Goal: Task Accomplishment & Management: Manage account settings

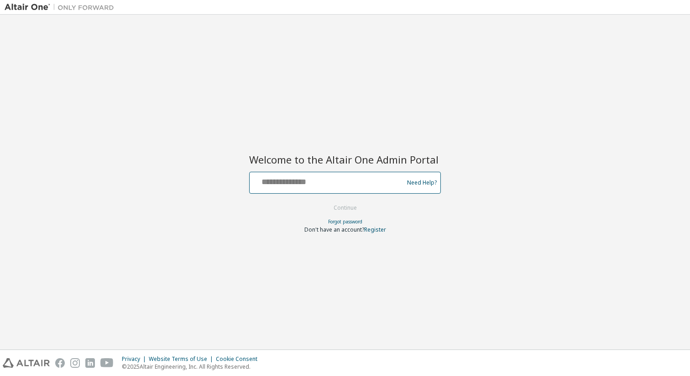
click at [373, 180] on input "text" at bounding box center [327, 180] width 149 height 13
type input "**********"
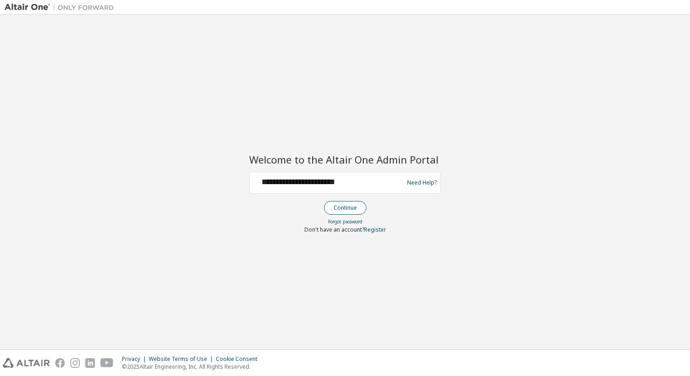
click at [348, 211] on button "Continue" at bounding box center [345, 208] width 42 height 14
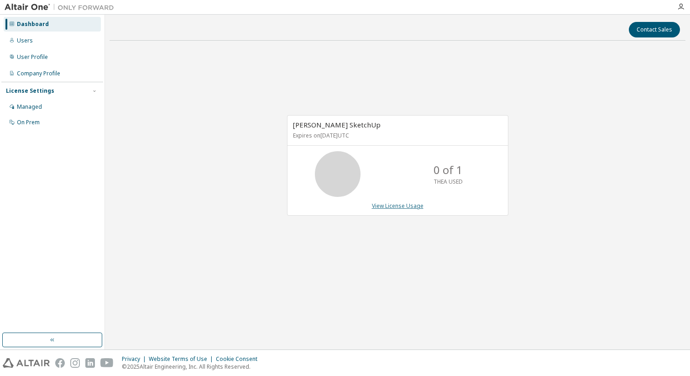
click at [387, 206] on link "View License Usage" at bounding box center [398, 206] width 52 height 8
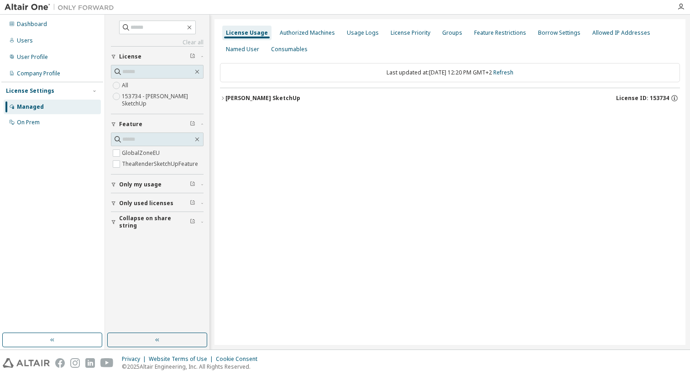
click at [276, 99] on div "[PERSON_NAME] SketchUp" at bounding box center [263, 98] width 75 height 7
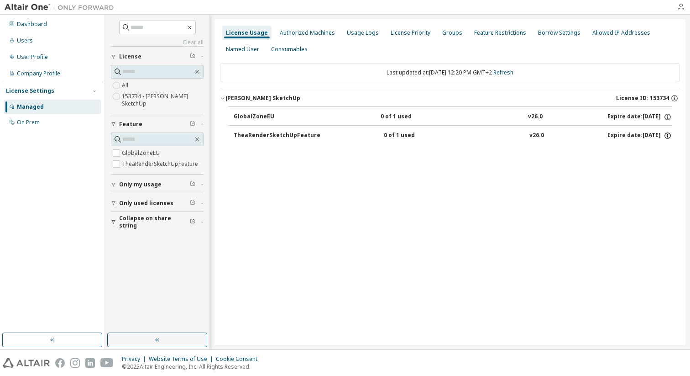
click at [669, 136] on icon "button" at bounding box center [668, 136] width 8 height 8
click at [506, 173] on div "License Usage Authorized Machines Usage Logs License Priority Groups Feature Re…" at bounding box center [450, 182] width 471 height 326
click at [275, 136] on div "TheaRenderSketchUpFeature" at bounding box center [277, 136] width 87 height 8
click at [253, 116] on div "GlobalZoneEU" at bounding box center [275, 117] width 82 height 8
click at [239, 49] on div "Named User" at bounding box center [242, 49] width 33 height 7
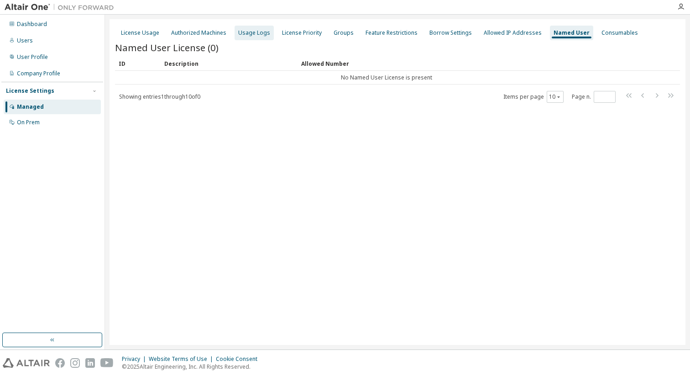
click at [252, 35] on div "Usage Logs" at bounding box center [254, 32] width 32 height 7
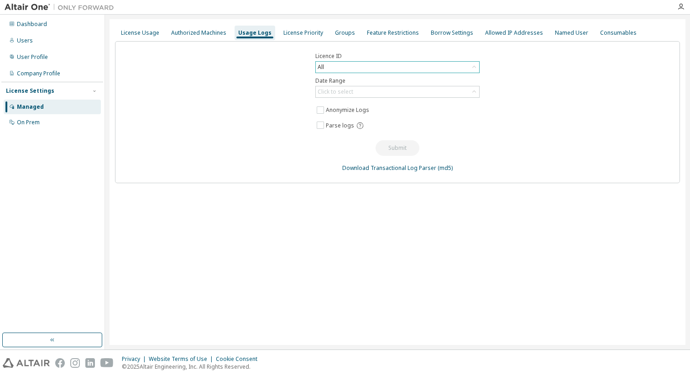
click at [354, 66] on div "All" at bounding box center [397, 67] width 163 height 11
click at [349, 106] on li "153734 - Thea Render SketchUp" at bounding box center [397, 105] width 162 height 12
click at [372, 92] on div "Click to select" at bounding box center [397, 91] width 163 height 11
click at [550, 121] on div "Licence ID 153734 - Thea Render SketchUp Date Range Click to select Last 30 day…" at bounding box center [397, 112] width 565 height 142
click at [141, 34] on div "License Usage" at bounding box center [140, 32] width 38 height 7
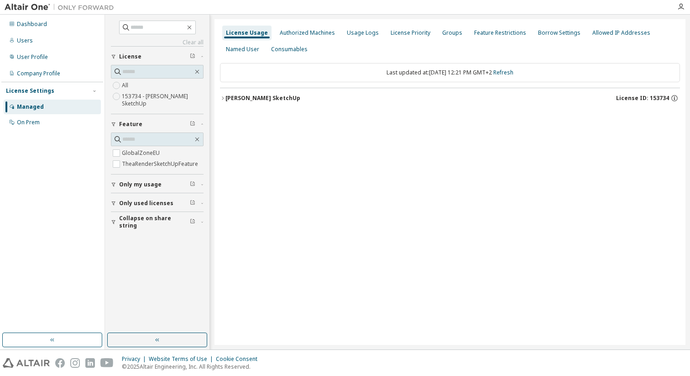
click at [134, 105] on label "153734 - Thea Render SketchUp" at bounding box center [163, 100] width 82 height 18
click at [253, 97] on div "Thea Render SketchUp" at bounding box center [263, 98] width 75 height 7
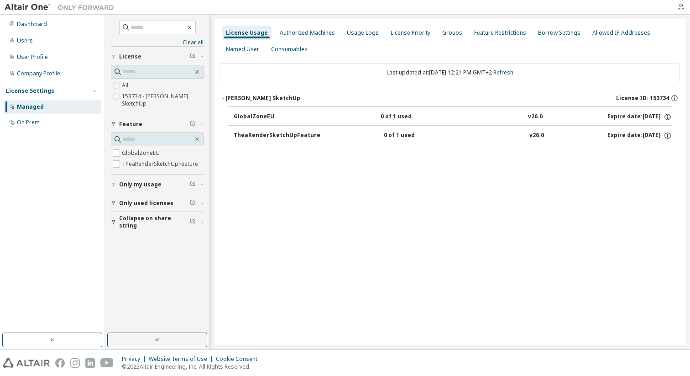
click at [259, 116] on div "GlobalZoneEU" at bounding box center [275, 117] width 82 height 8
click at [258, 136] on div "TheaRenderSketchUpFeature" at bounding box center [277, 136] width 87 height 8
click at [634, 137] on div "Expire date: 2026-05-15" at bounding box center [640, 136] width 64 height 8
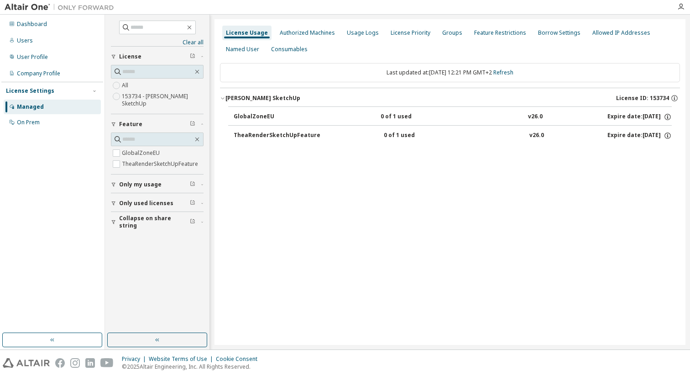
click at [448, 232] on div "License Usage Authorized Machines Usage Logs License Priority Groups Feature Re…" at bounding box center [450, 182] width 471 height 326
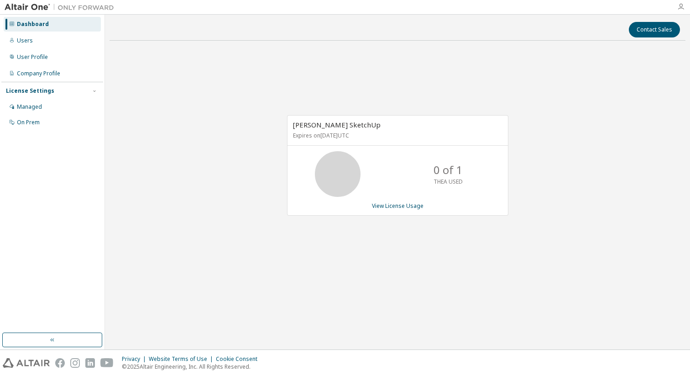
click at [685, 6] on icon "button" at bounding box center [681, 6] width 7 height 7
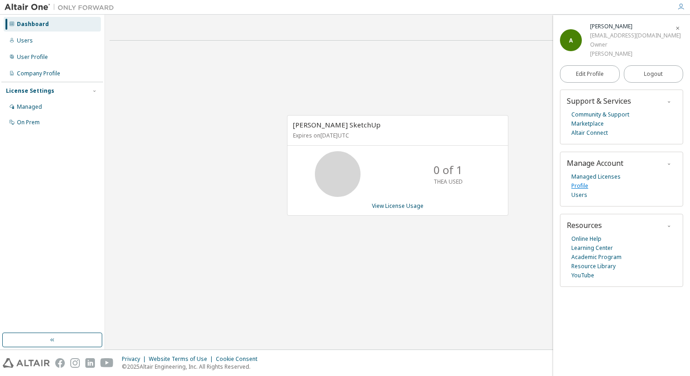
click at [580, 189] on link "Profile" at bounding box center [580, 185] width 17 height 9
click at [583, 196] on link "Users" at bounding box center [580, 194] width 16 height 9
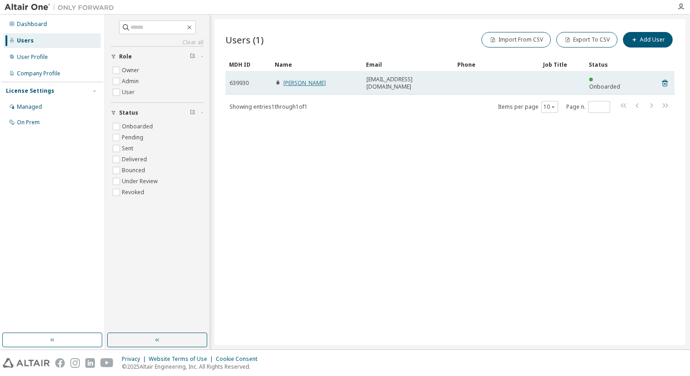
click at [311, 79] on link "Adriana Kohutova" at bounding box center [305, 83] width 42 height 8
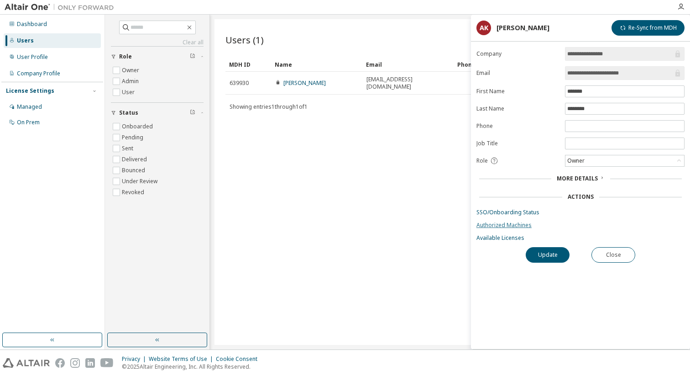
click at [524, 225] on link "Authorized Machines" at bounding box center [581, 224] width 208 height 7
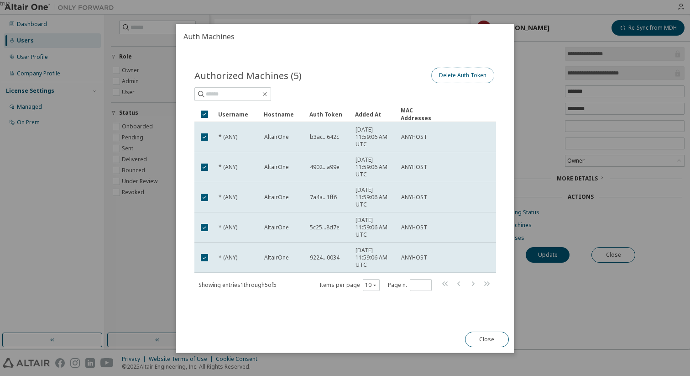
click at [459, 76] on button "Delete Auth Token" at bounding box center [462, 76] width 63 height 16
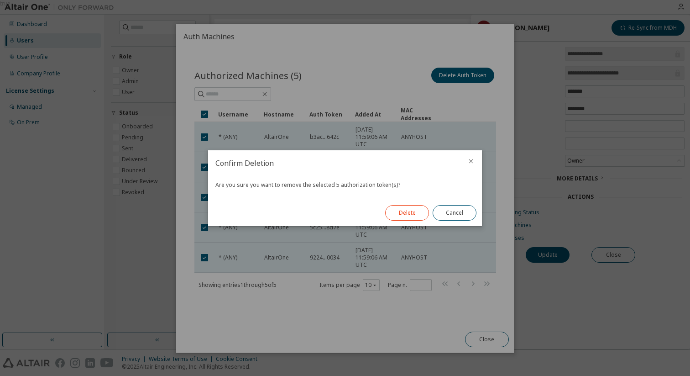
click at [404, 213] on button "Delete" at bounding box center [407, 213] width 44 height 16
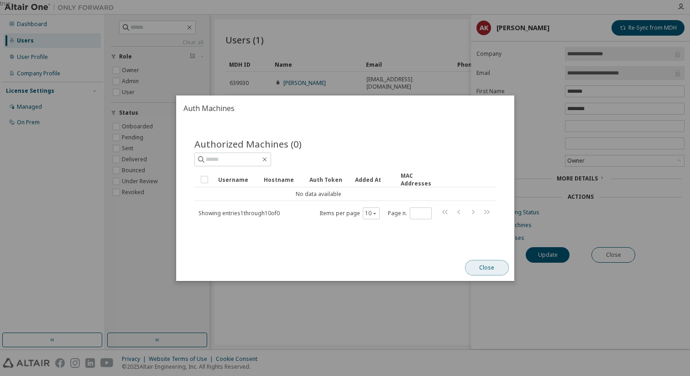
click at [492, 270] on button "Close" at bounding box center [487, 268] width 44 height 16
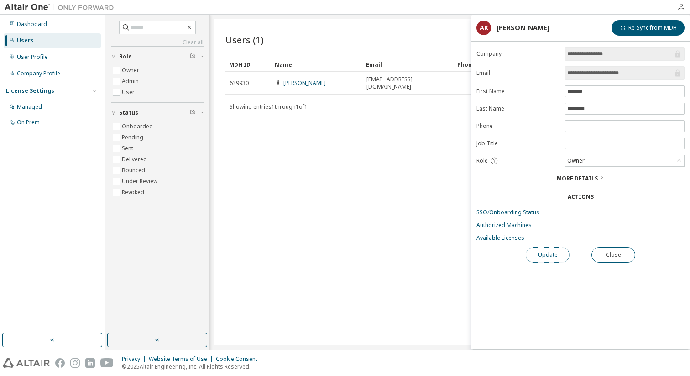
click at [552, 255] on button "Update" at bounding box center [548, 255] width 44 height 16
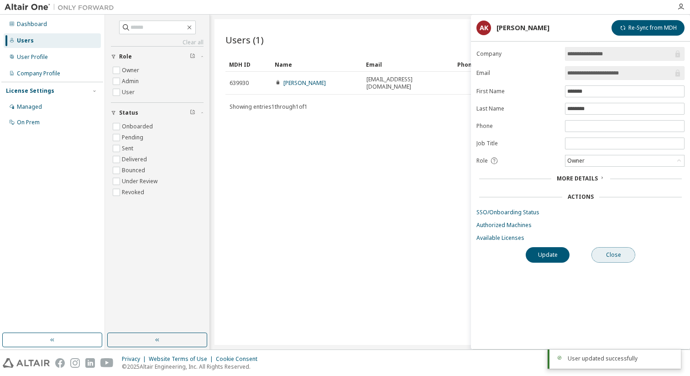
click at [625, 255] on button "Close" at bounding box center [614, 255] width 44 height 16
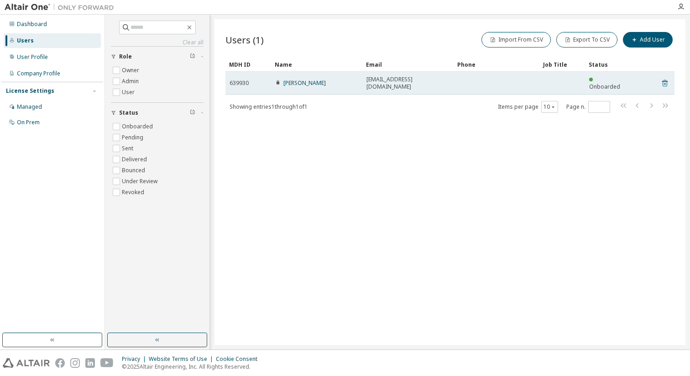
click at [667, 79] on icon at bounding box center [665, 83] width 8 height 11
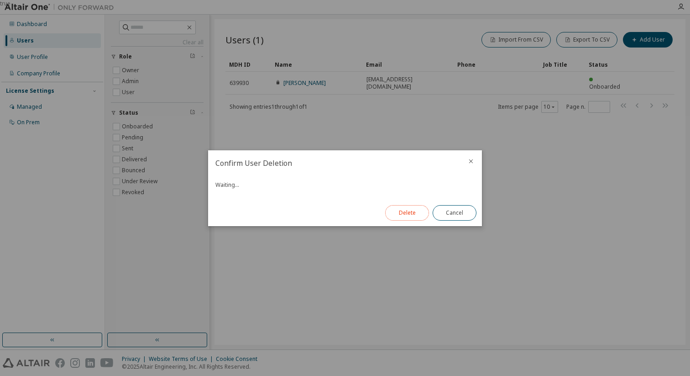
click at [405, 214] on button "Delete" at bounding box center [407, 213] width 44 height 16
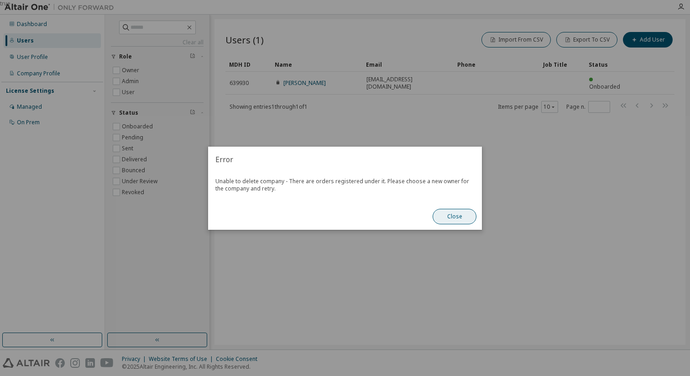
click at [462, 217] on button "Close" at bounding box center [455, 217] width 44 height 16
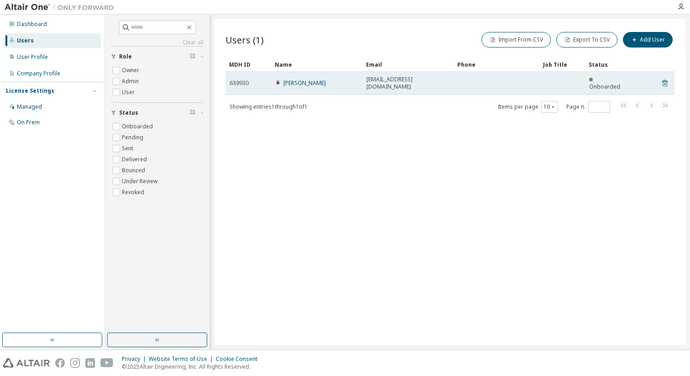
click at [665, 81] on icon at bounding box center [665, 83] width 8 height 11
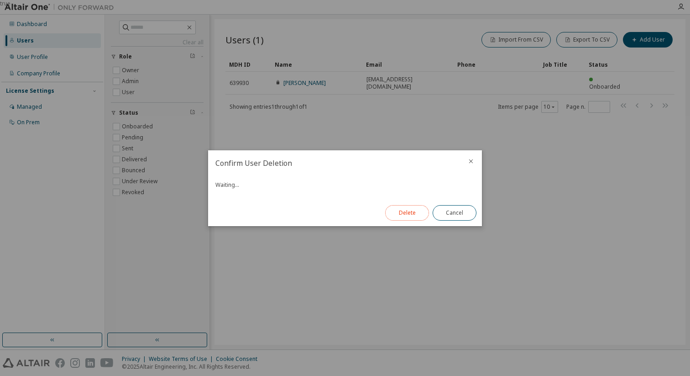
click at [414, 213] on button "Delete" at bounding box center [407, 213] width 44 height 16
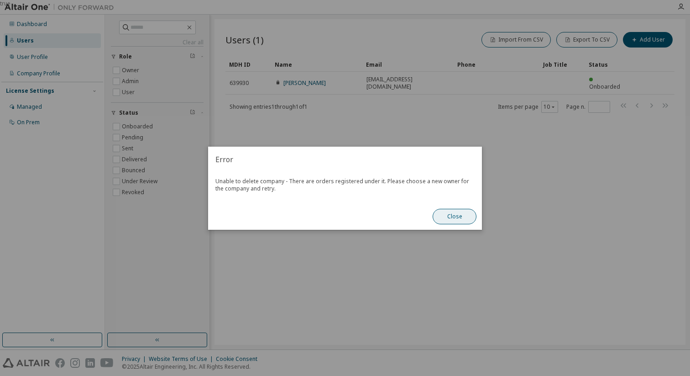
click at [460, 218] on button "Close" at bounding box center [455, 217] width 44 height 16
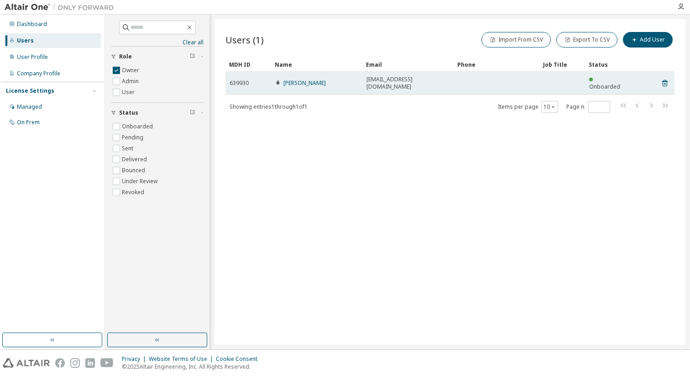
click at [602, 83] on span "Onboarded" at bounding box center [605, 87] width 31 height 8
click at [665, 81] on icon at bounding box center [665, 83] width 8 height 11
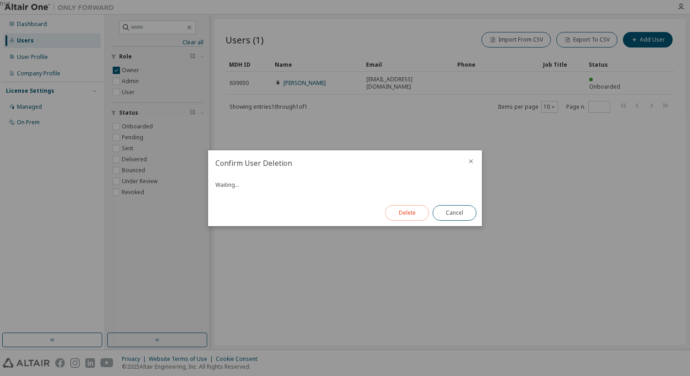
click at [397, 216] on button "Delete" at bounding box center [407, 213] width 44 height 16
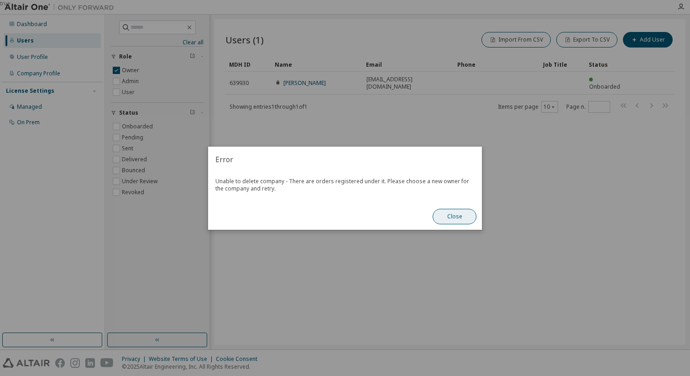
click at [460, 222] on button "Close" at bounding box center [455, 217] width 44 height 16
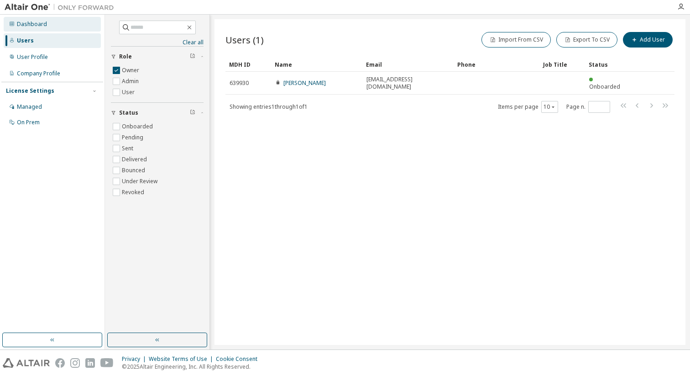
click at [33, 25] on div "Dashboard" at bounding box center [32, 24] width 30 height 7
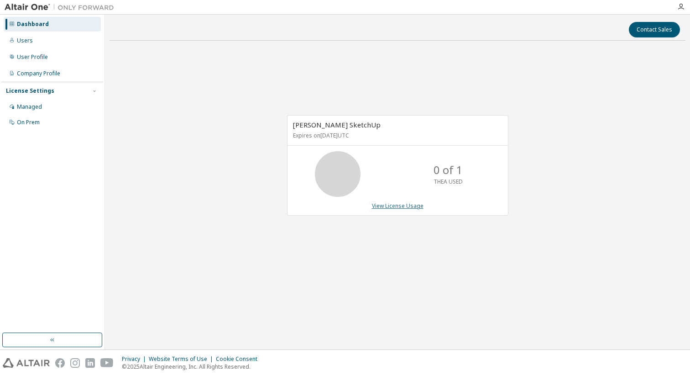
click at [411, 206] on link "View License Usage" at bounding box center [398, 206] width 52 height 8
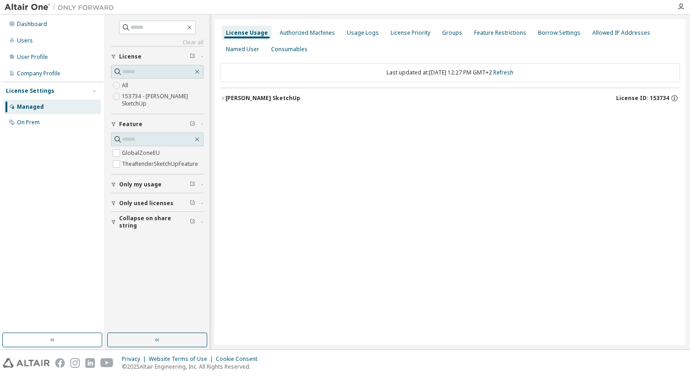
click at [248, 100] on div "Thea Render SketchUp" at bounding box center [263, 98] width 75 height 7
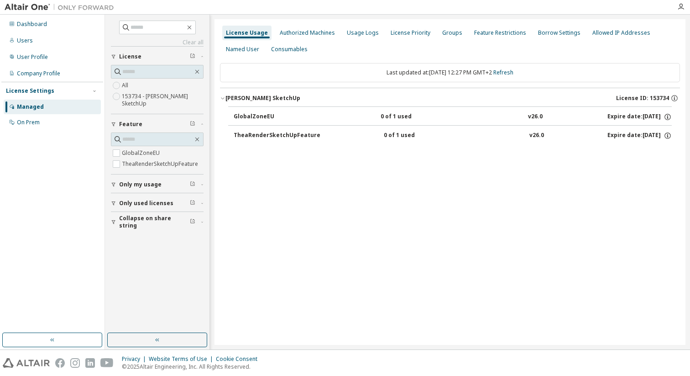
click at [272, 137] on div "TheaRenderSketchUpFeature" at bounding box center [277, 136] width 87 height 8
click at [272, 136] on div "TheaRenderSketchUpFeature" at bounding box center [277, 136] width 87 height 8
drag, startPoint x: 630, startPoint y: 133, endPoint x: 626, endPoint y: 121, distance: 12.1
click at [630, 133] on div "Expire date: 2026-05-15" at bounding box center [640, 136] width 64 height 8
click at [625, 116] on div "Expire date: 2026-05-15" at bounding box center [640, 117] width 64 height 8
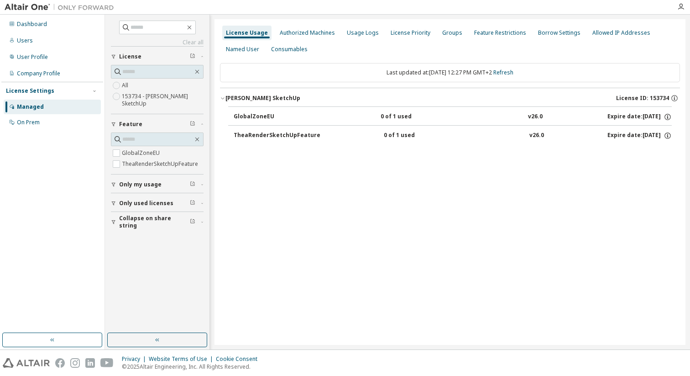
click at [630, 97] on span "License ID: 153734" at bounding box center [643, 98] width 53 height 7
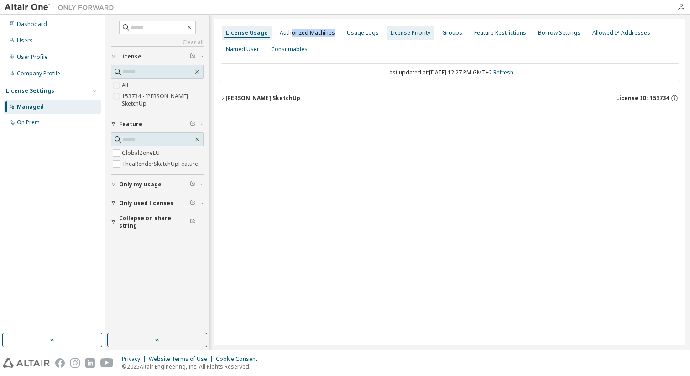
click at [291, 39] on div "Authorized Machines" at bounding box center [307, 33] width 63 height 15
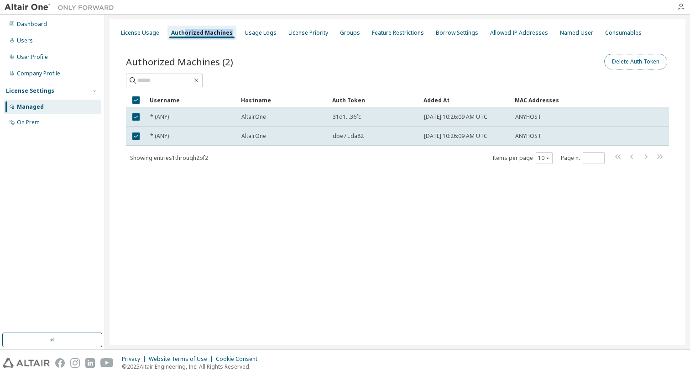
click at [649, 62] on button "Delete Auth Token" at bounding box center [636, 62] width 63 height 16
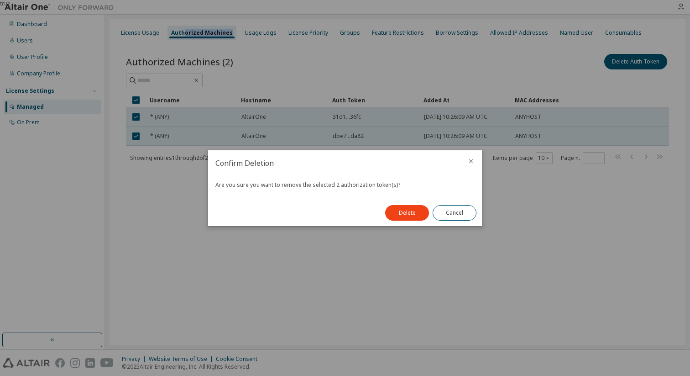
click at [419, 212] on button "Delete" at bounding box center [407, 213] width 44 height 16
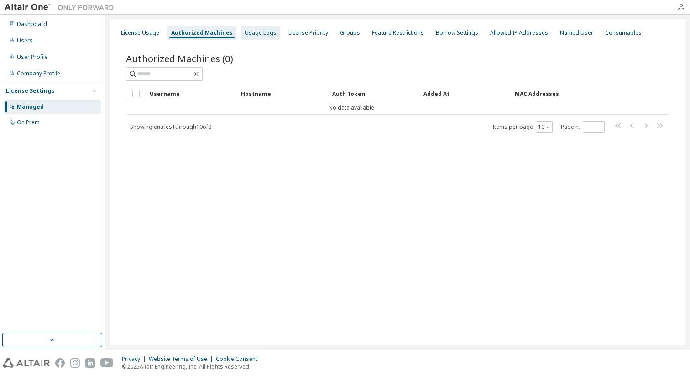
click at [255, 33] on div "Usage Logs" at bounding box center [261, 32] width 32 height 7
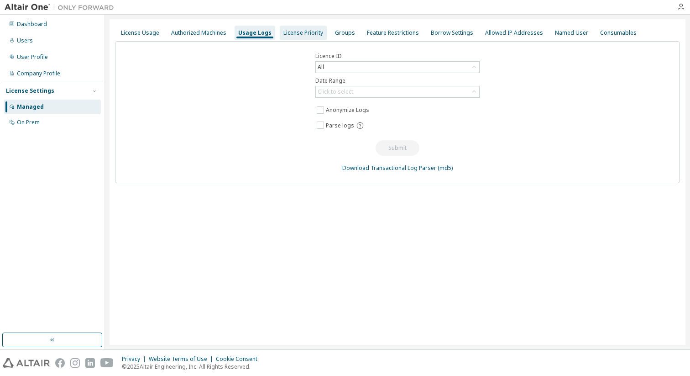
click at [303, 32] on div "License Priority" at bounding box center [304, 32] width 40 height 7
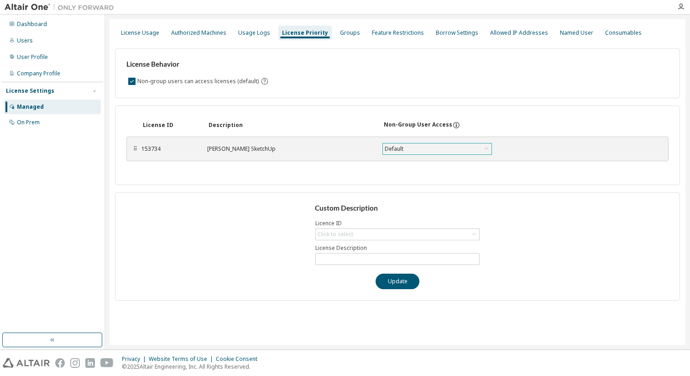
click at [488, 149] on icon at bounding box center [486, 148] width 9 height 9
click at [398, 159] on li "Default" at bounding box center [437, 161] width 107 height 12
click at [372, 232] on div "Click to select" at bounding box center [397, 234] width 163 height 11
click at [368, 258] on li "153734 - Thea Render SketchUp" at bounding box center [397, 260] width 162 height 12
type input "**********"
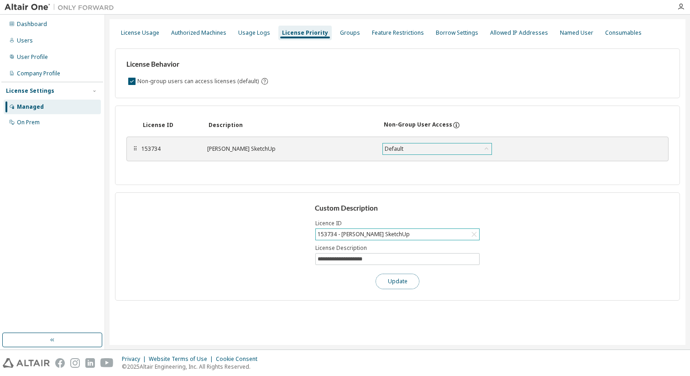
click at [393, 282] on button "Update" at bounding box center [398, 282] width 44 height 16
click at [36, 24] on div "Dashboard" at bounding box center [32, 24] width 30 height 7
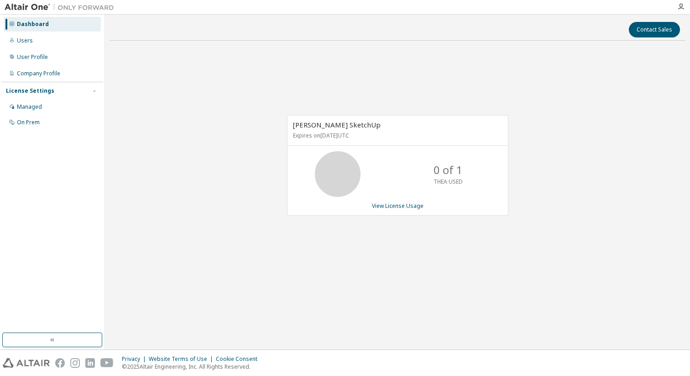
click at [338, 172] on icon at bounding box center [338, 174] width 23 height 23
click at [412, 206] on link "View License Usage" at bounding box center [398, 206] width 52 height 8
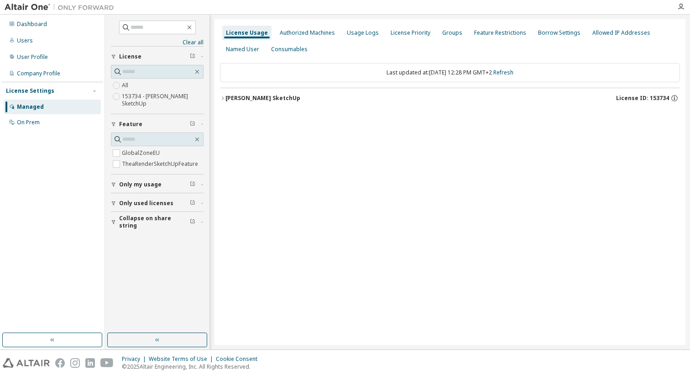
click at [269, 99] on div "[PERSON_NAME] SketchUp" at bounding box center [263, 98] width 75 height 7
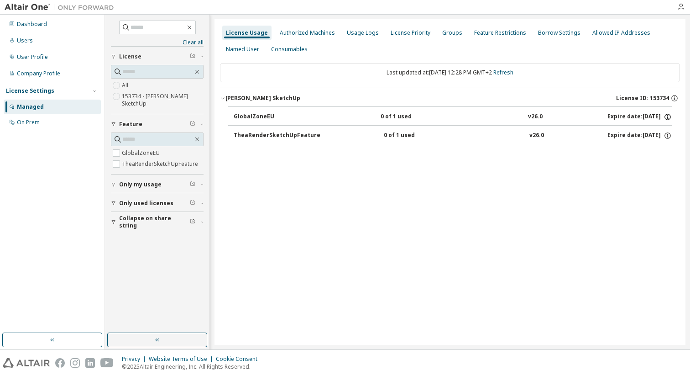
click at [669, 118] on icon "button" at bounding box center [668, 117] width 8 height 8
click at [530, 187] on div "License Usage Authorized Machines Usage Logs License Priority Groups Feature Re…" at bounding box center [450, 182] width 471 height 326
click at [666, 135] on icon "button" at bounding box center [668, 136] width 8 height 8
click at [609, 138] on div "Expire date: 2026-05-15" at bounding box center [640, 136] width 64 height 8
click at [609, 135] on div "Expire date: 2026-05-15" at bounding box center [640, 136] width 64 height 8
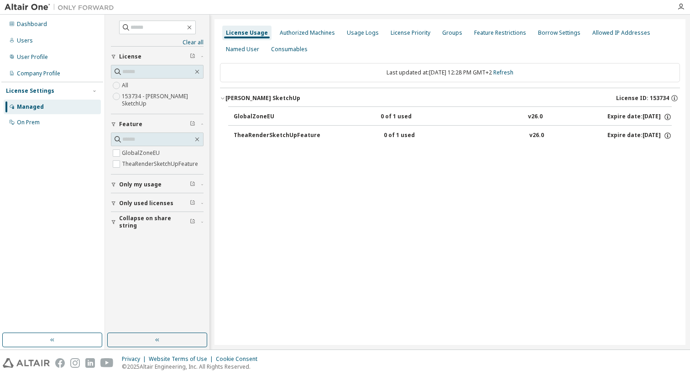
drag, startPoint x: 530, startPoint y: 135, endPoint x: 490, endPoint y: 131, distance: 40.4
click at [530, 135] on div "v26.0" at bounding box center [537, 136] width 15 height 8
drag, startPoint x: 386, startPoint y: 135, endPoint x: 378, endPoint y: 132, distance: 9.0
click at [386, 135] on div "0 of 1 used" at bounding box center [425, 136] width 82 height 8
click at [307, 135] on div "TheaRenderSketchUpFeature" at bounding box center [277, 136] width 87 height 8
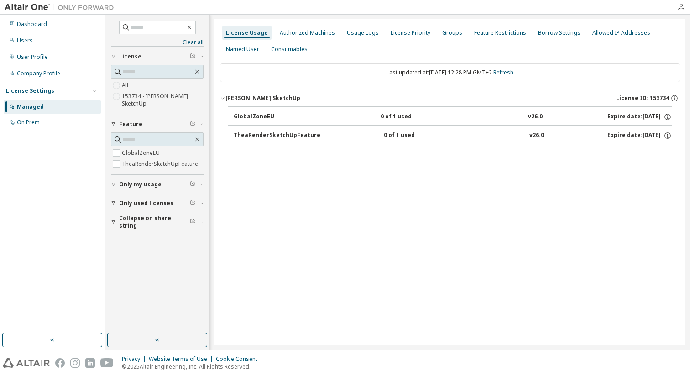
click at [309, 136] on div "TheaRenderSketchUpFeature" at bounding box center [277, 136] width 87 height 8
click at [50, 126] on div "On Prem" at bounding box center [52, 122] width 97 height 15
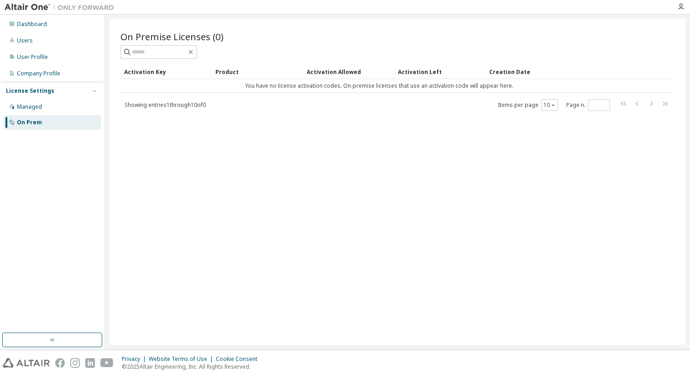
click at [152, 71] on div "Activation Key" at bounding box center [166, 71] width 84 height 15
click at [227, 71] on div "Product" at bounding box center [258, 71] width 84 height 15
click at [345, 72] on div "Activation Allowed" at bounding box center [349, 71] width 84 height 15
drag, startPoint x: 413, startPoint y: 75, endPoint x: 425, endPoint y: 74, distance: 12.0
click at [425, 74] on div "Activation Left" at bounding box center [440, 71] width 84 height 15
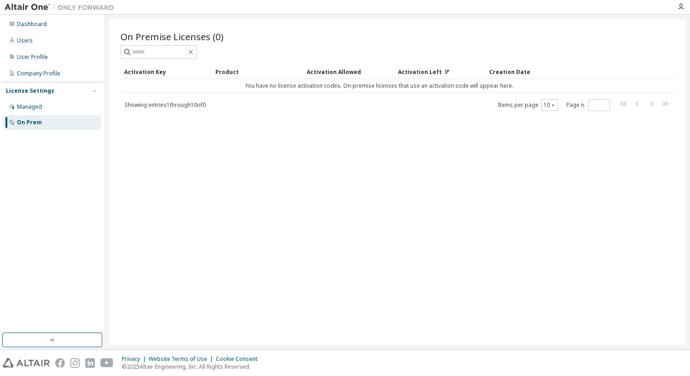
click at [522, 69] on div "Creation Date" at bounding box center [562, 71] width 145 height 15
click at [33, 36] on div "Users" at bounding box center [52, 40] width 97 height 15
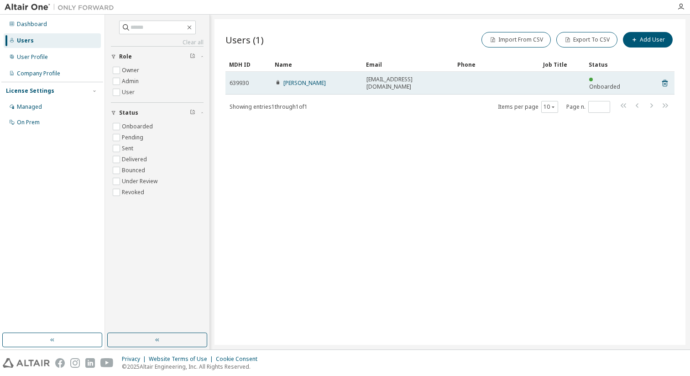
click at [426, 79] on span "[EMAIL_ADDRESS][DOMAIN_NAME]" at bounding box center [408, 83] width 83 height 15
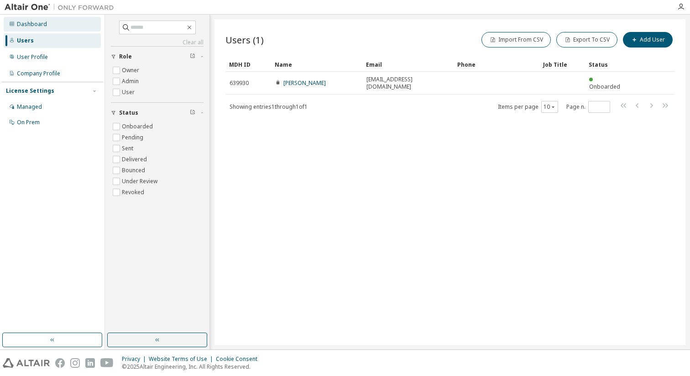
click at [36, 23] on div "Dashboard" at bounding box center [32, 24] width 30 height 7
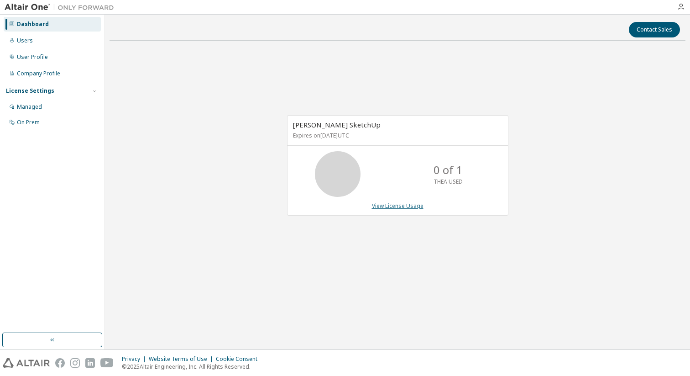
click at [412, 204] on link "View License Usage" at bounding box center [398, 206] width 52 height 8
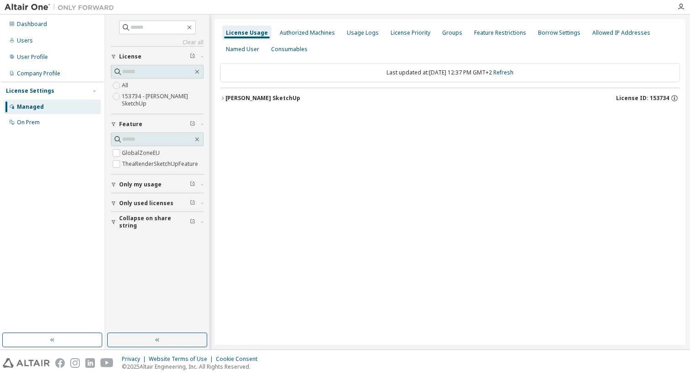
click at [279, 97] on div "[PERSON_NAME] SketchUp" at bounding box center [263, 98] width 75 height 7
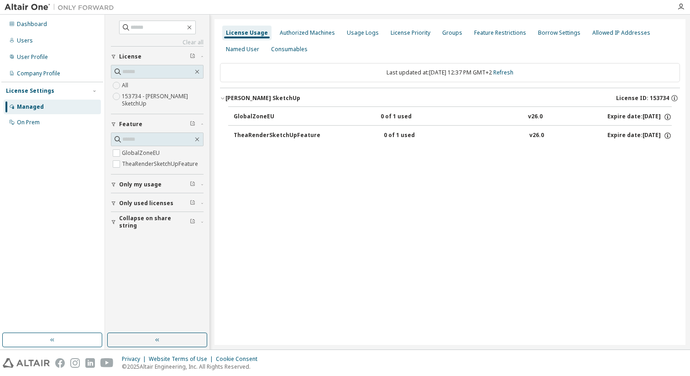
click at [279, 133] on div "TheaRenderSketchUpFeature" at bounding box center [277, 136] width 87 height 8
drag, startPoint x: 403, startPoint y: 136, endPoint x: 526, endPoint y: 135, distance: 123.3
click at [403, 136] on div "0 of 1 used" at bounding box center [425, 136] width 82 height 8
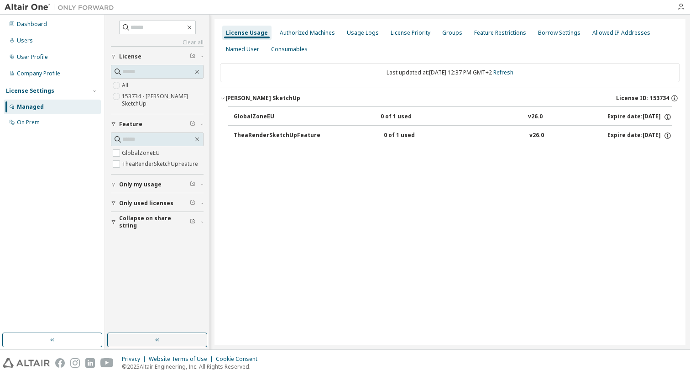
drag, startPoint x: 541, startPoint y: 134, endPoint x: 605, endPoint y: 135, distance: 63.9
click at [541, 134] on div "TheaRenderSketchUpFeature 0 of 1 used v26.0 Expire date: 2026-05-15" at bounding box center [453, 136] width 438 height 8
click at [660, 134] on div "Expire date: 2026-05-15" at bounding box center [640, 136] width 64 height 8
click at [319, 35] on div "Authorized Machines" at bounding box center [307, 32] width 55 height 7
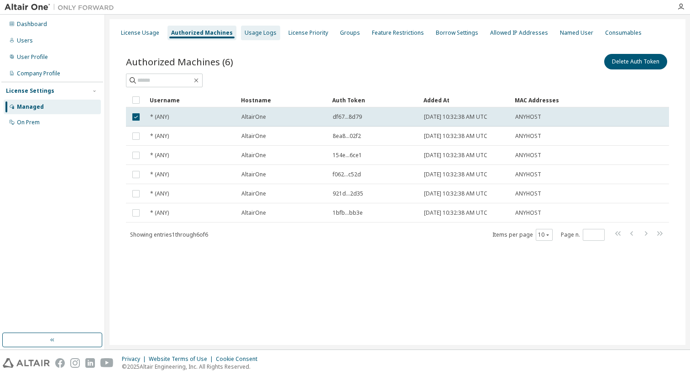
click at [263, 33] on div "Usage Logs" at bounding box center [261, 32] width 32 height 7
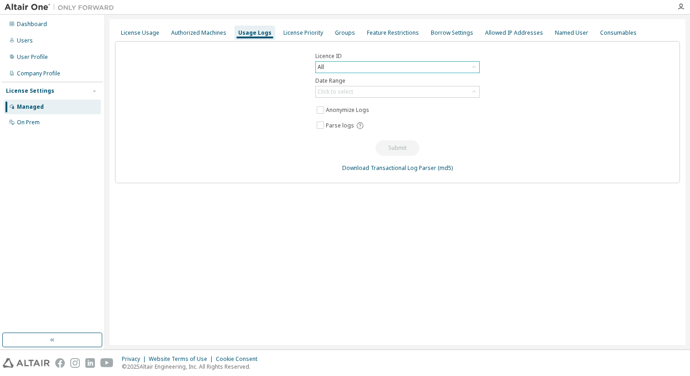
click at [380, 70] on div "All" at bounding box center [397, 67] width 163 height 11
click at [420, 116] on li "143133 - Thea Render SketchUp (Voided: 2025-09-14)" at bounding box center [397, 117] width 162 height 12
click at [415, 90] on div "Click to select" at bounding box center [397, 91] width 163 height 11
click at [531, 125] on div "Licence ID 143133 - Thea Render SketchUp (Voided: 2025-09-14) Date Range Click …" at bounding box center [397, 112] width 565 height 142
click at [293, 33] on div "License Priority" at bounding box center [304, 32] width 40 height 7
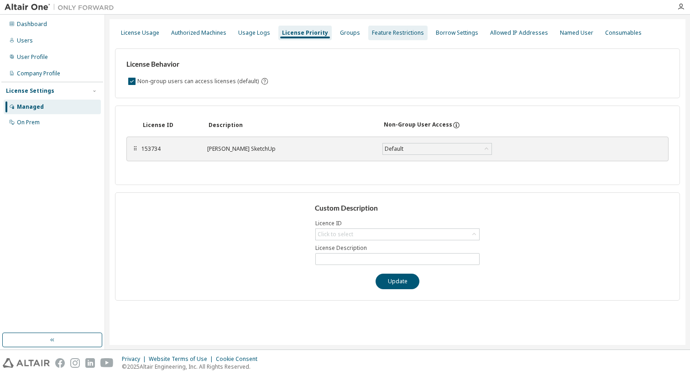
click at [403, 32] on div "Feature Restrictions" at bounding box center [398, 32] width 52 height 7
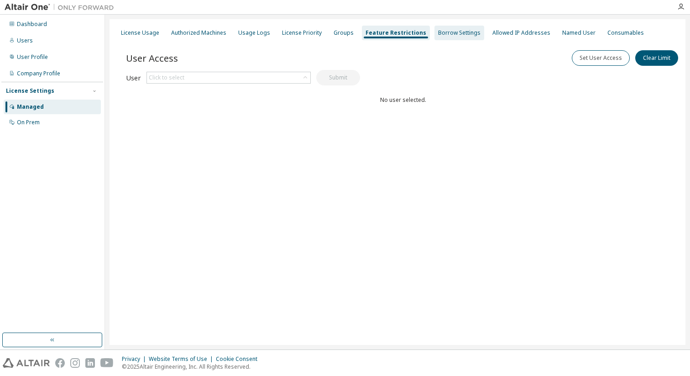
click at [457, 32] on div "Borrow Settings" at bounding box center [459, 32] width 42 height 7
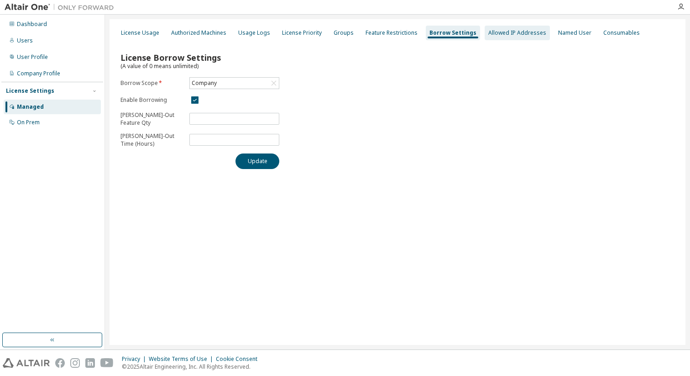
click at [502, 34] on div "Allowed IP Addresses" at bounding box center [518, 32] width 58 height 7
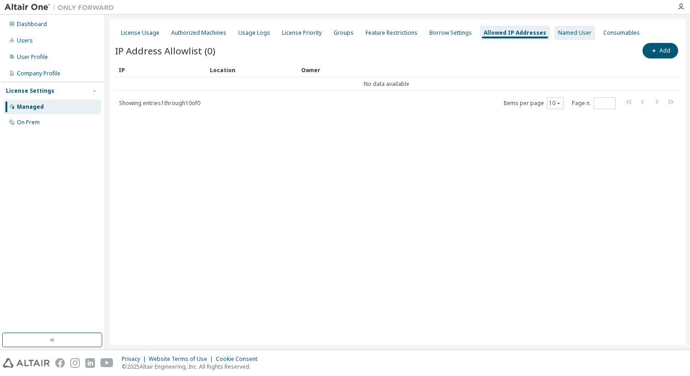
click at [559, 36] on div "Named User" at bounding box center [575, 32] width 33 height 7
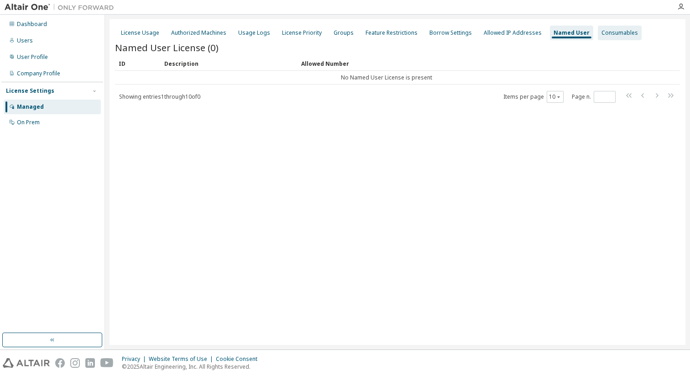
click at [602, 34] on div "Consumables" at bounding box center [620, 32] width 37 height 7
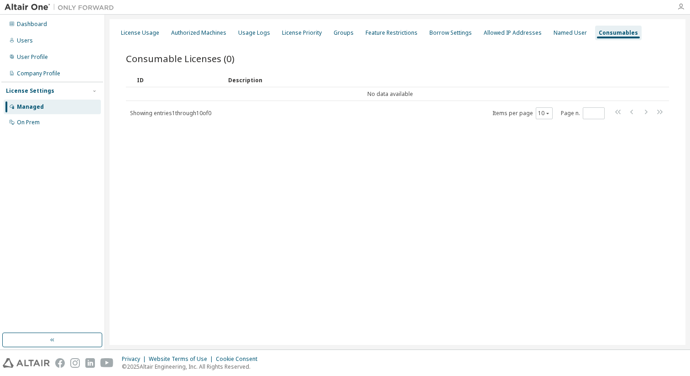
click at [684, 6] on icon "button" at bounding box center [681, 6] width 7 height 7
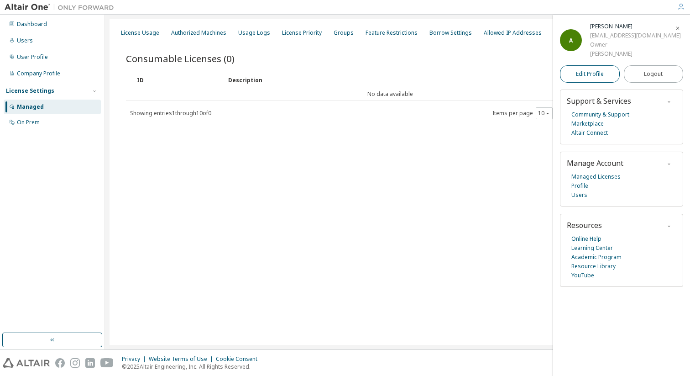
click at [605, 74] on link "Edit Profile" at bounding box center [590, 73] width 60 height 17
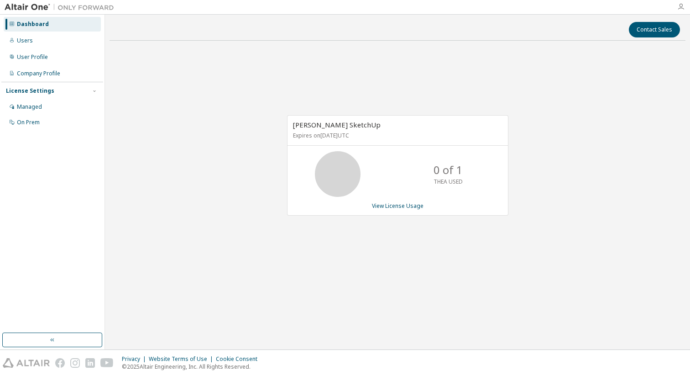
click at [680, 6] on icon "button" at bounding box center [681, 6] width 7 height 7
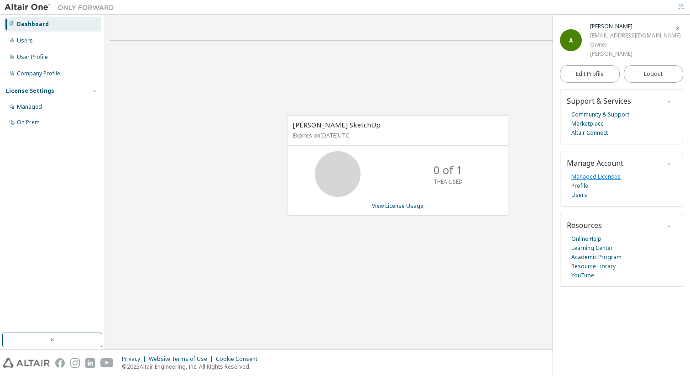
click at [591, 176] on link "Managed Licenses" at bounding box center [596, 176] width 49 height 9
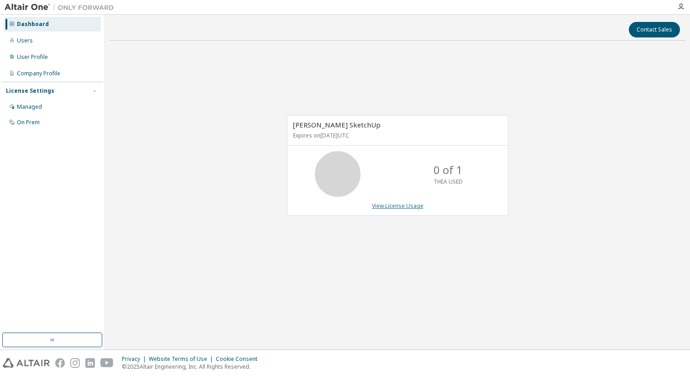
click at [389, 206] on link "View License Usage" at bounding box center [398, 206] width 52 height 8
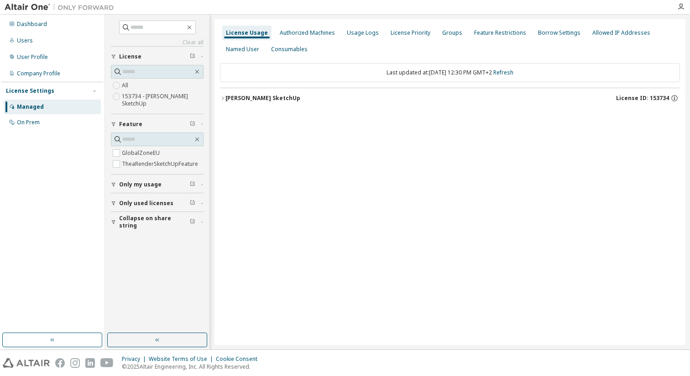
click at [265, 101] on div "[PERSON_NAME] SketchUp" at bounding box center [263, 98] width 75 height 7
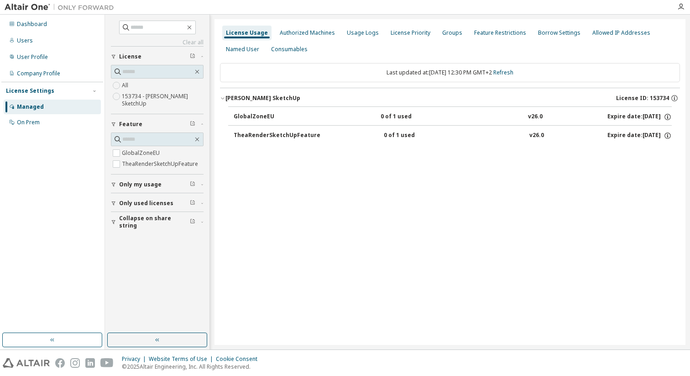
click at [306, 136] on div "TheaRenderSketchUpFeature" at bounding box center [277, 136] width 87 height 8
click at [168, 163] on label "TheaRenderSketchUpFeature" at bounding box center [161, 163] width 78 height 11
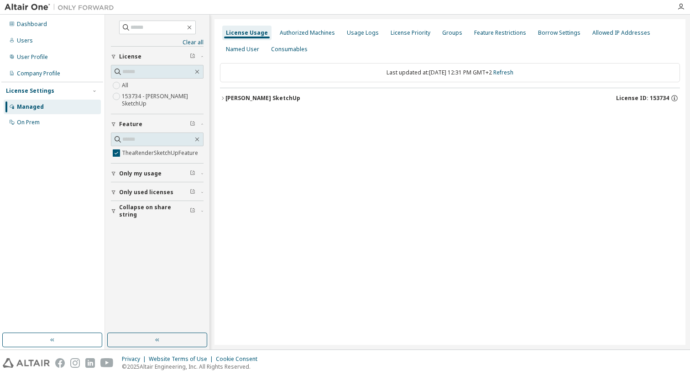
click at [275, 98] on div "Thea Render SketchUp" at bounding box center [263, 98] width 75 height 7
click at [615, 116] on div "Expire date: 2026-05-15" at bounding box center [640, 117] width 64 height 8
click at [146, 174] on span "Only my usage" at bounding box center [140, 173] width 42 height 7
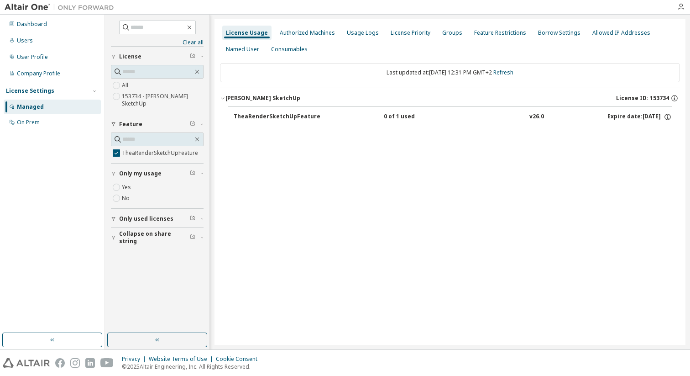
click at [146, 174] on span "Only my usage" at bounding box center [140, 173] width 42 height 7
click at [200, 140] on icon "button" at bounding box center [197, 139] width 7 height 7
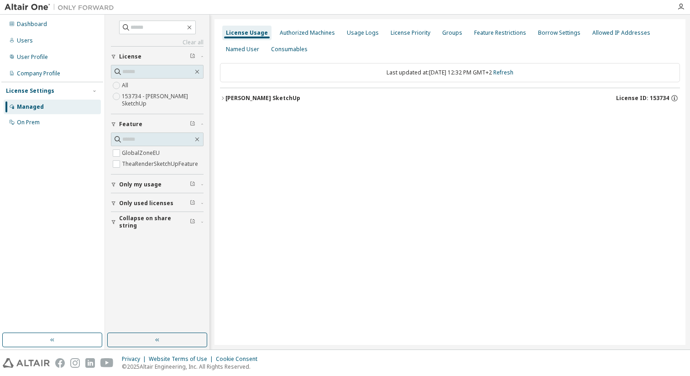
click at [167, 96] on label "153734 - Thea Render SketchUp" at bounding box center [163, 100] width 82 height 18
click at [259, 98] on div "Thea Render SketchUp" at bounding box center [263, 98] width 75 height 7
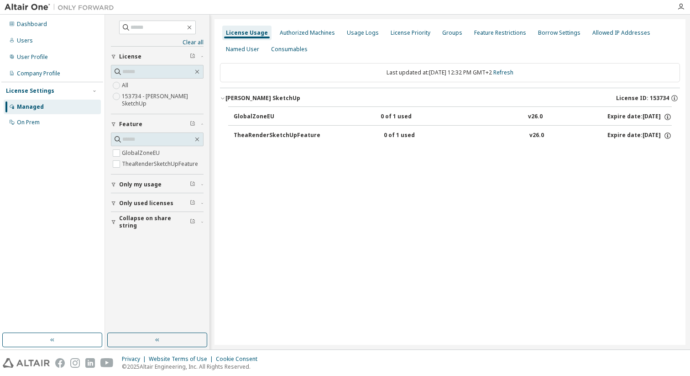
click at [404, 116] on div "0 of 1 used" at bounding box center [422, 117] width 82 height 8
click at [400, 135] on div "0 of 1 used" at bounding box center [425, 136] width 82 height 8
click at [351, 225] on div "License Usage Authorized Machines Usage Logs License Priority Groups Feature Re…" at bounding box center [450, 182] width 471 height 326
click at [241, 53] on div "Named User" at bounding box center [242, 49] width 33 height 7
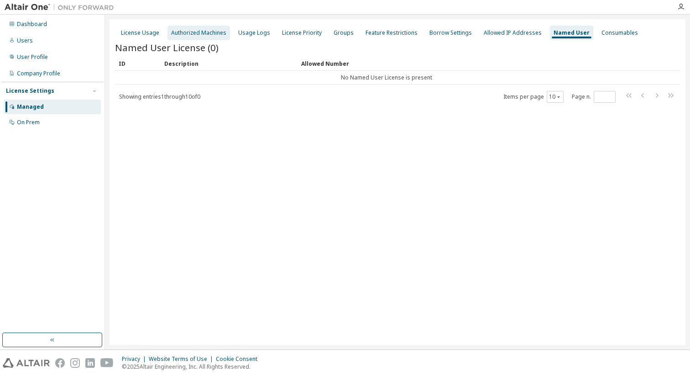
click at [200, 31] on div "Authorized Machines" at bounding box center [198, 32] width 55 height 7
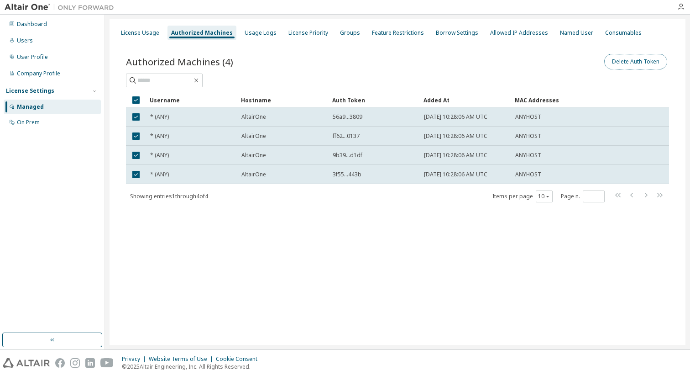
click at [629, 60] on button "Delete Auth Token" at bounding box center [636, 62] width 63 height 16
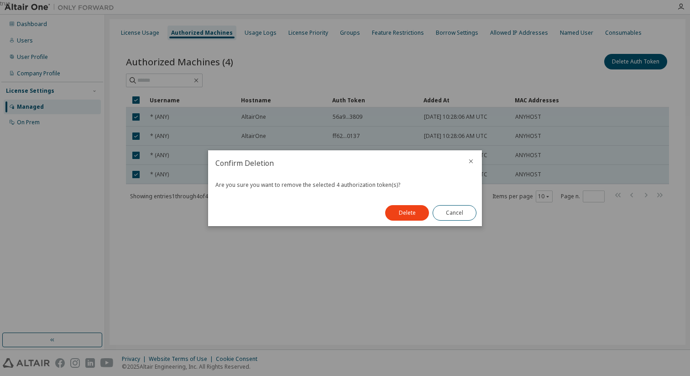
click at [406, 221] on div "Delete Cancel" at bounding box center [431, 213] width 102 height 26
click at [408, 216] on button "Delete" at bounding box center [407, 213] width 44 height 16
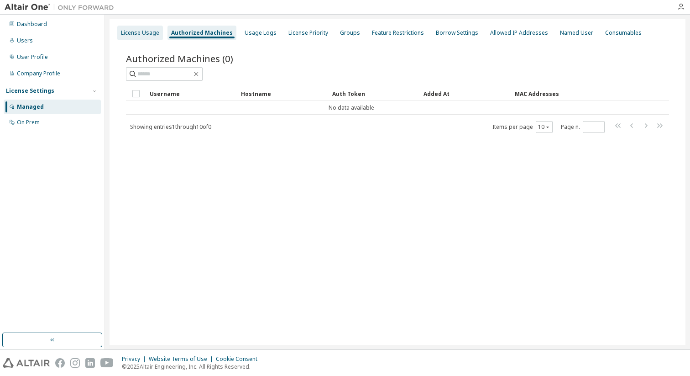
click at [154, 33] on div "License Usage" at bounding box center [140, 32] width 38 height 7
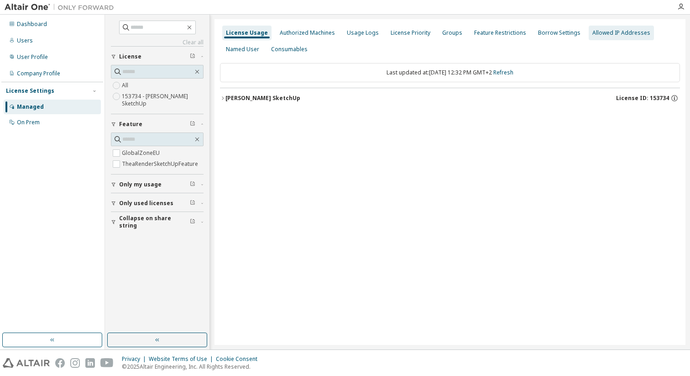
click at [606, 34] on div "Allowed IP Addresses" at bounding box center [622, 32] width 58 height 7
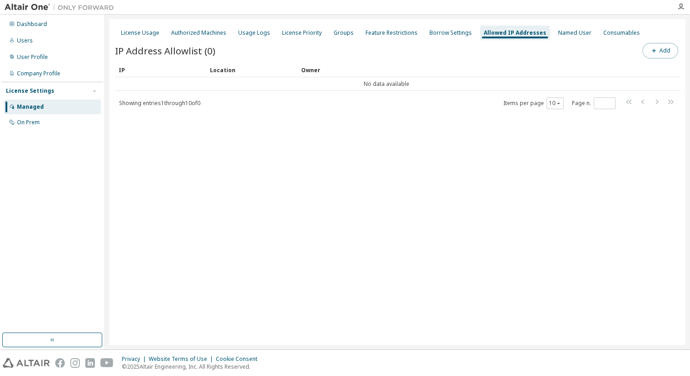
click at [661, 52] on button "Add" at bounding box center [661, 51] width 36 height 16
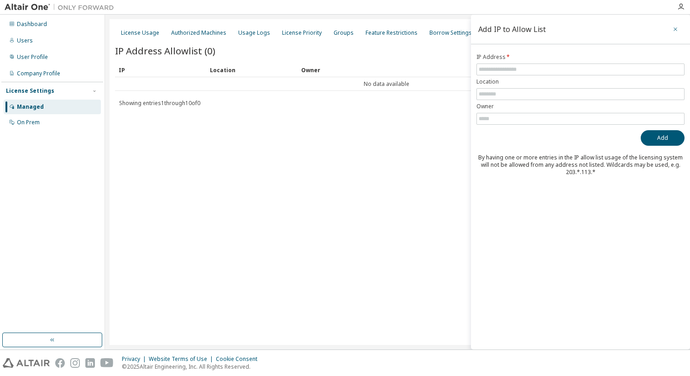
click at [675, 26] on icon "button" at bounding box center [676, 29] width 6 height 7
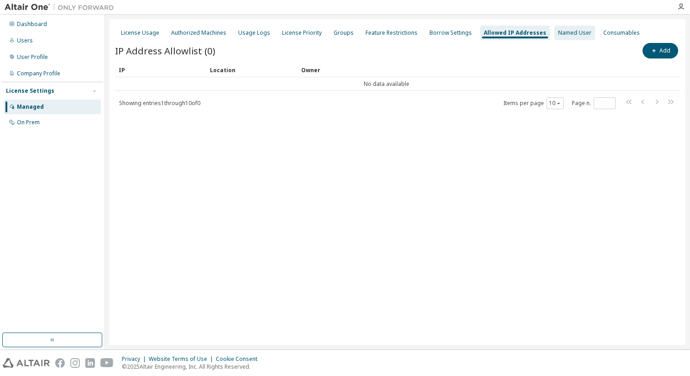
click at [563, 33] on div "Named User" at bounding box center [575, 32] width 33 height 7
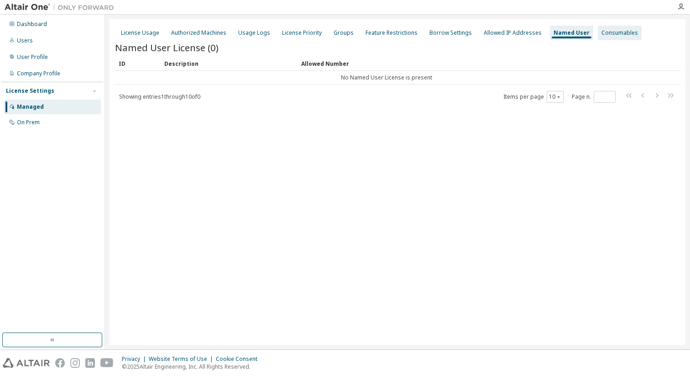
click at [615, 37] on div "Consumables" at bounding box center [620, 33] width 44 height 15
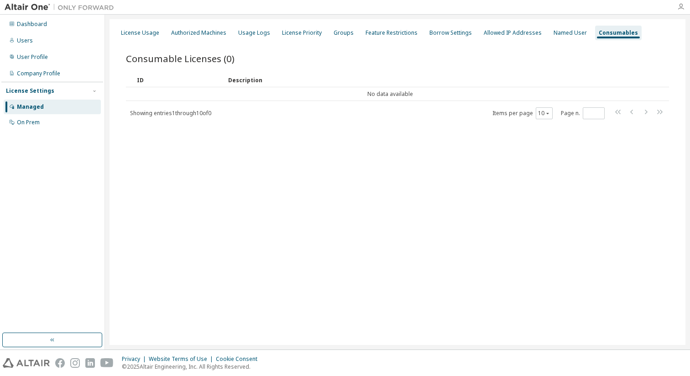
click at [683, 7] on icon "button" at bounding box center [681, 6] width 7 height 7
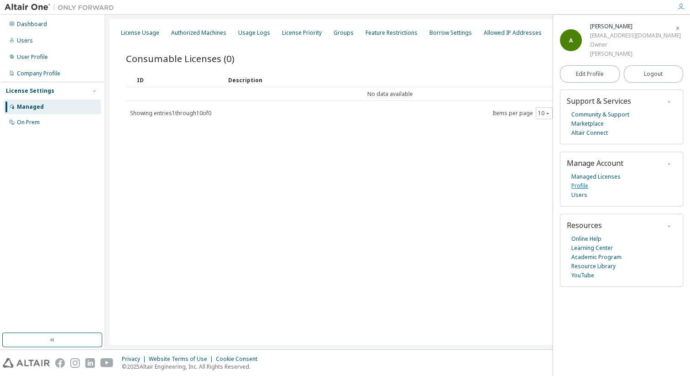
click at [581, 187] on link "Profile" at bounding box center [580, 185] width 17 height 9
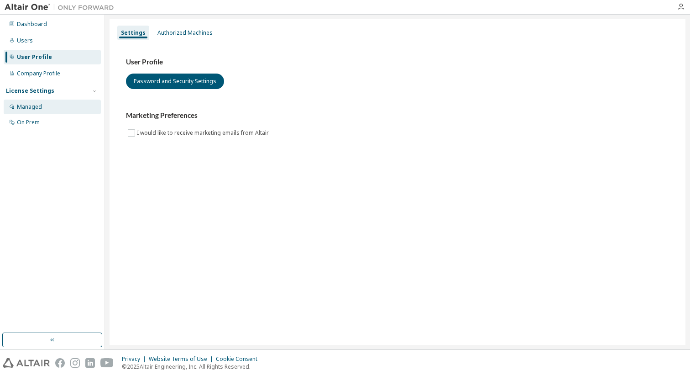
click at [26, 108] on div "Managed" at bounding box center [29, 106] width 25 height 7
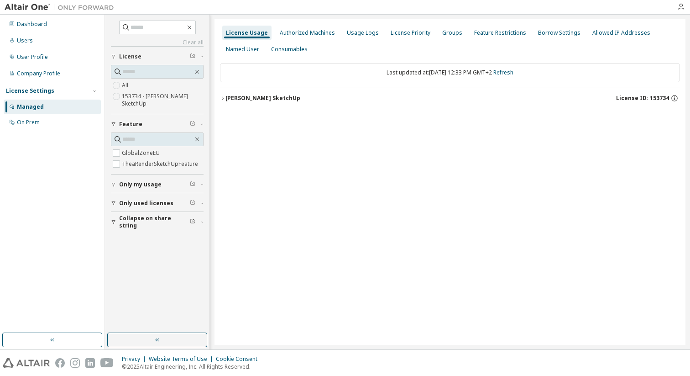
click at [253, 35] on div "License Usage" at bounding box center [247, 32] width 42 height 7
click at [39, 25] on div "Dashboard" at bounding box center [32, 24] width 30 height 7
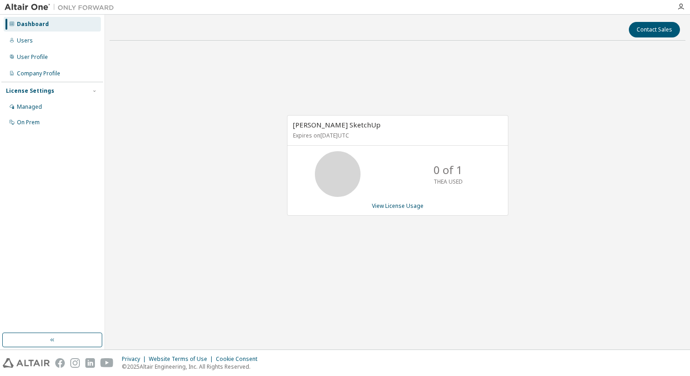
click at [346, 176] on icon at bounding box center [338, 174] width 23 height 23
click at [449, 172] on p "0 of 1" at bounding box center [448, 170] width 29 height 16
click at [454, 180] on p "THEA USED" at bounding box center [448, 182] width 29 height 8
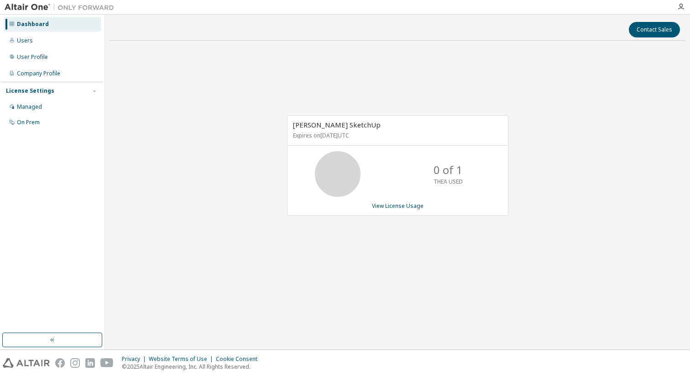
click at [348, 136] on p "Expires on May 15, 2026 UTC" at bounding box center [396, 136] width 207 height 8
click at [347, 113] on div "Thea Render SketchUp Expires on May 15, 2026 UTC 0 of 1 THEA USED View License …" at bounding box center [398, 170] width 576 height 244
click at [348, 125] on span "Thea Render SketchUp" at bounding box center [337, 124] width 88 height 9
click at [348, 126] on span "Thea Render SketchUp" at bounding box center [337, 124] width 88 height 9
drag, startPoint x: 344, startPoint y: 141, endPoint x: 339, endPoint y: 154, distance: 13.7
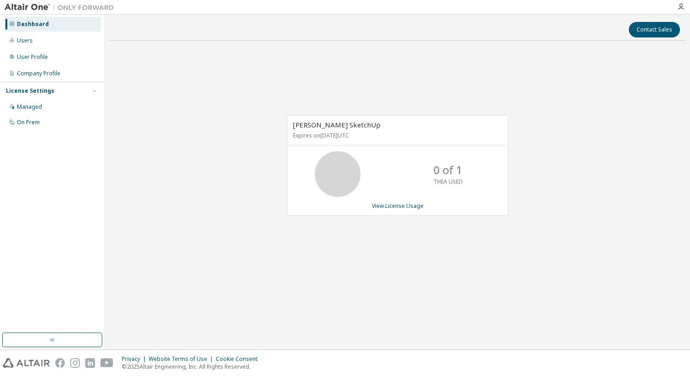
click at [344, 143] on div "Thea Render SketchUp Expires on May 15, 2026 UTC" at bounding box center [398, 131] width 221 height 30
drag, startPoint x: 330, startPoint y: 181, endPoint x: 392, endPoint y: 148, distance: 70.3
click at [332, 180] on icon at bounding box center [338, 174] width 55 height 46
click at [662, 32] on button "Contact Sales" at bounding box center [654, 30] width 51 height 16
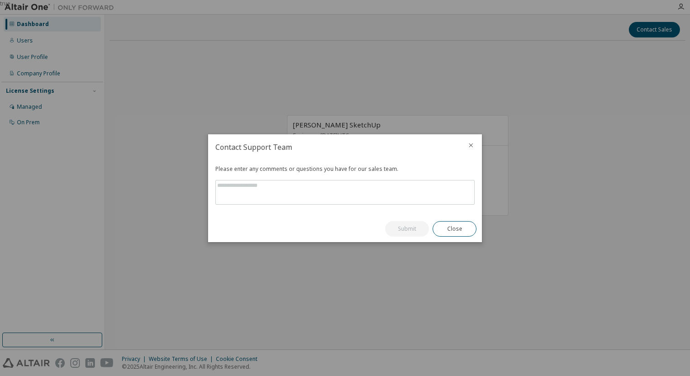
click at [471, 146] on icon "close" at bounding box center [471, 145] width 7 height 7
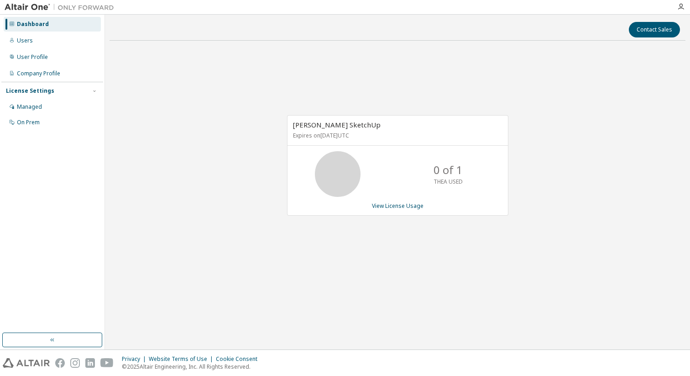
click at [685, 8] on div at bounding box center [681, 6] width 18 height 7
click at [684, 8] on icon "button" at bounding box center [681, 6] width 7 height 7
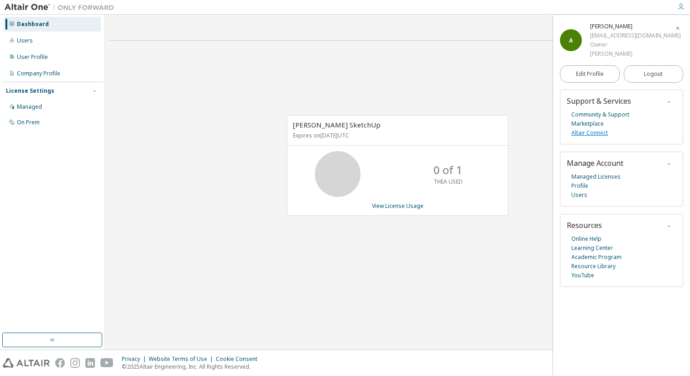
click at [597, 133] on link "Altair Connect" at bounding box center [590, 132] width 37 height 9
click at [600, 237] on link "Online Help" at bounding box center [587, 238] width 30 height 9
click at [593, 115] on link "Community & Support" at bounding box center [601, 114] width 58 height 9
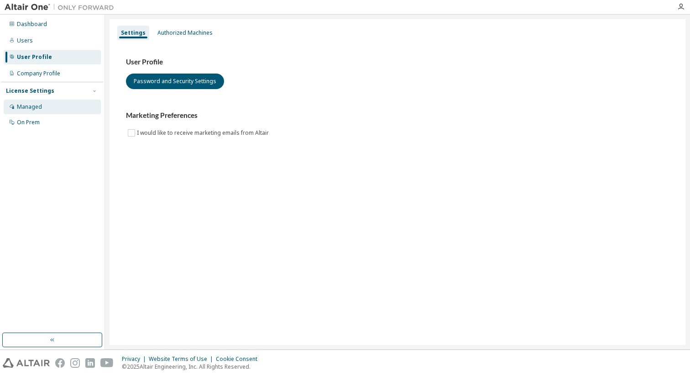
click at [33, 107] on div "Managed" at bounding box center [29, 106] width 25 height 7
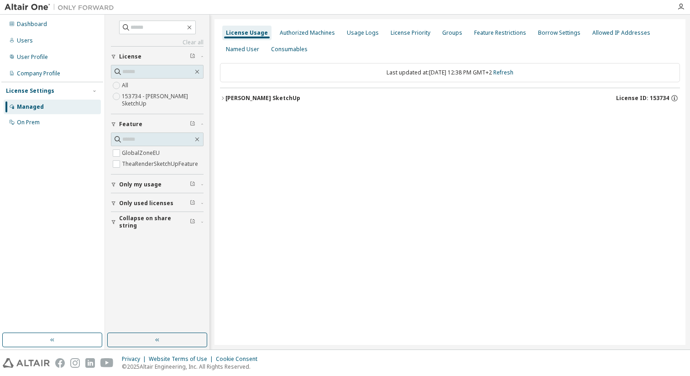
click at [141, 185] on span "Only my usage" at bounding box center [140, 184] width 42 height 7
click at [260, 98] on div "[PERSON_NAME] SketchUp" at bounding box center [263, 98] width 75 height 7
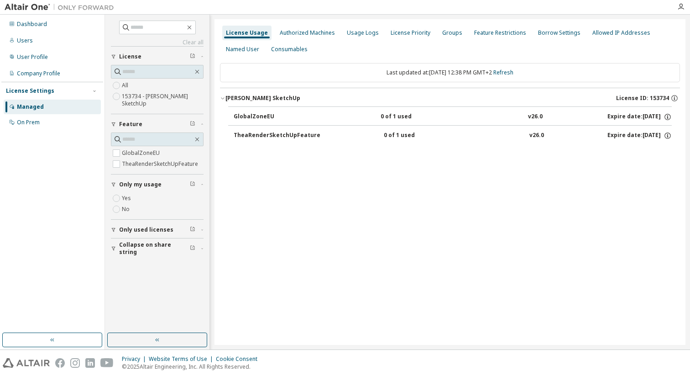
click at [633, 137] on div "Expire date: 2026-05-15" at bounding box center [640, 136] width 64 height 8
click at [296, 137] on div "TheaRenderSketchUpFeature" at bounding box center [277, 136] width 87 height 8
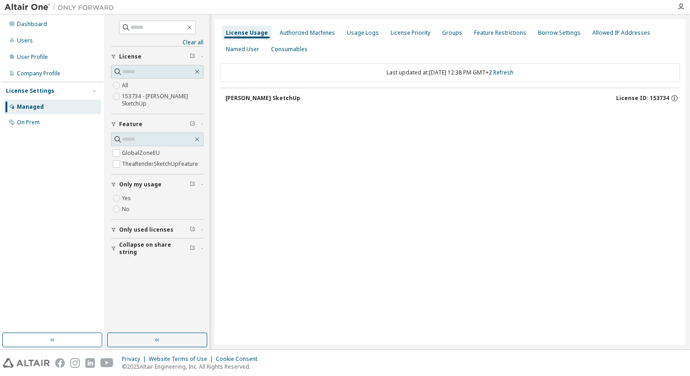
click at [273, 100] on div "[PERSON_NAME] SketchUp" at bounding box center [263, 98] width 75 height 7
click at [278, 98] on div "[PERSON_NAME] SketchUp" at bounding box center [263, 98] width 75 height 7
click at [513, 71] on link "Refresh" at bounding box center [504, 73] width 20 height 8
click at [285, 97] on div "[PERSON_NAME] SketchUp" at bounding box center [263, 98] width 75 height 7
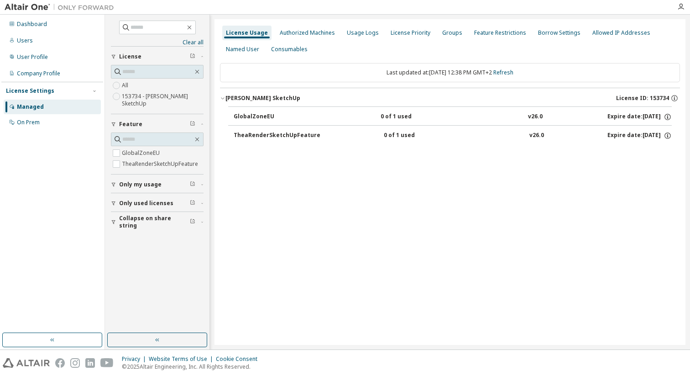
click at [278, 137] on div "TheaRenderSketchUpFeature" at bounding box center [277, 136] width 87 height 8
click at [646, 133] on div "Expire date: 2026-05-15" at bounding box center [640, 136] width 64 height 8
click at [533, 134] on div "v26.0" at bounding box center [537, 136] width 15 height 8
drag, startPoint x: 401, startPoint y: 137, endPoint x: 641, endPoint y: 132, distance: 239.8
click at [407, 137] on div "0 of 1 used" at bounding box center [425, 136] width 82 height 8
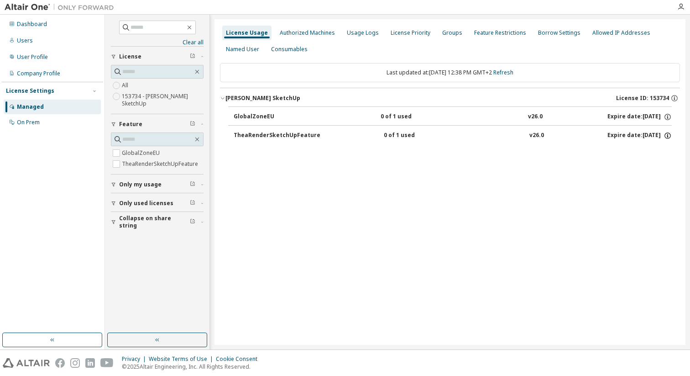
click at [669, 135] on icon "button" at bounding box center [668, 136] width 8 height 8
click at [648, 148] on p "Options: NONE" at bounding box center [645, 152] width 47 height 8
click at [666, 136] on icon "button" at bounding box center [668, 136] width 8 height 8
click at [665, 136] on icon "button" at bounding box center [668, 135] width 6 height 6
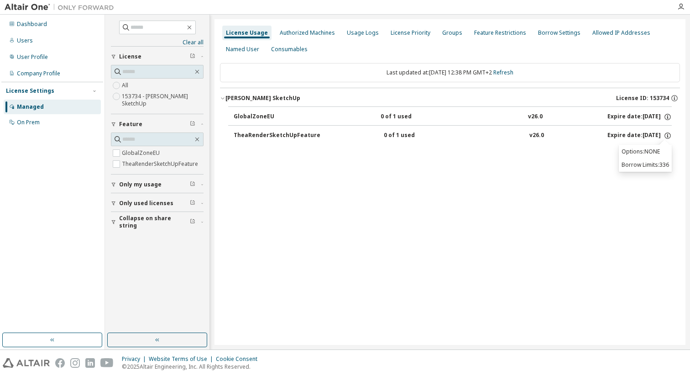
drag, startPoint x: 330, startPoint y: 259, endPoint x: 313, endPoint y: 244, distance: 22.3
click at [330, 259] on div "License Usage Authorized Machines Usage Logs License Priority Groups Feature Re…" at bounding box center [450, 182] width 471 height 326
click at [37, 127] on div "On Prem" at bounding box center [52, 122] width 97 height 15
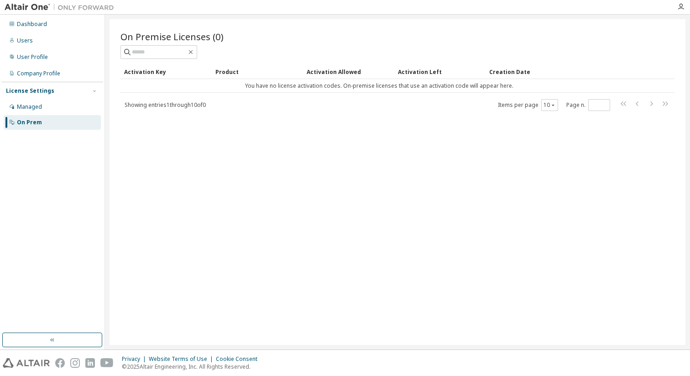
click at [190, 108] on span "Showing entries 1 through 10 of 0" at bounding box center [165, 105] width 81 height 8
click at [425, 74] on div "Activation Left" at bounding box center [440, 71] width 84 height 15
click at [507, 74] on div "Creation Date" at bounding box center [562, 71] width 145 height 15
click at [336, 74] on div "Activation Allowed" at bounding box center [349, 71] width 84 height 15
click at [231, 70] on div "Product" at bounding box center [258, 71] width 84 height 15
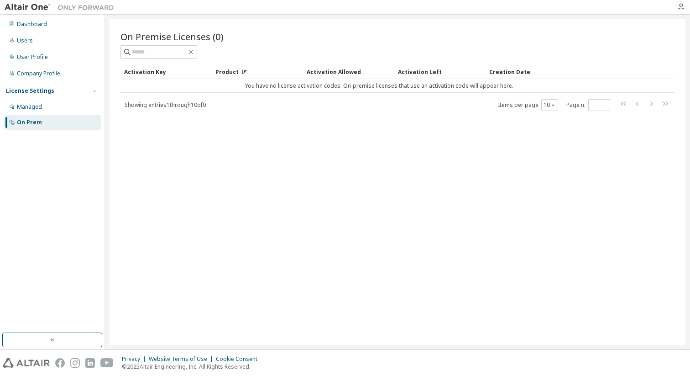
click at [28, 93] on div "License Settings" at bounding box center [30, 90] width 48 height 7
click at [29, 91] on div "License Settings" at bounding box center [30, 90] width 48 height 7
click at [28, 108] on div "Managed" at bounding box center [29, 106] width 25 height 7
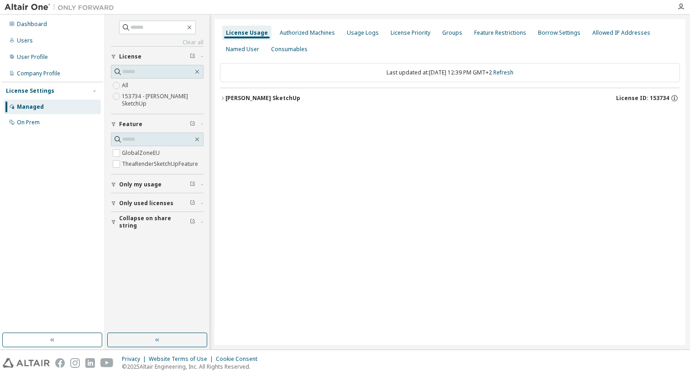
click at [193, 57] on icon "button" at bounding box center [192, 55] width 5 height 5
click at [197, 73] on icon "button" at bounding box center [197, 71] width 7 height 7
click at [199, 73] on icon "button" at bounding box center [197, 71] width 7 height 7
click at [153, 99] on label "153734 - Thea Render SketchUp" at bounding box center [163, 100] width 82 height 18
click at [274, 101] on div "[PERSON_NAME] SketchUp" at bounding box center [263, 98] width 75 height 7
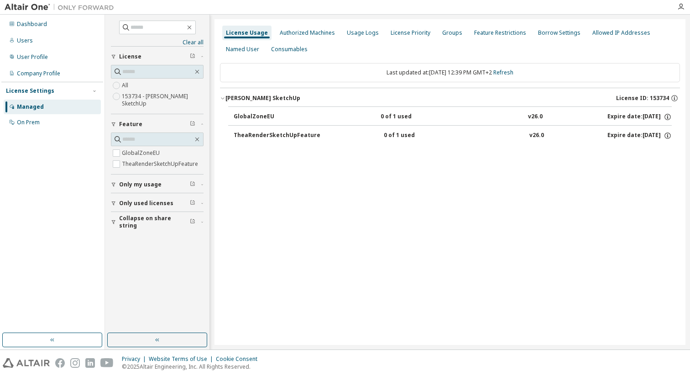
click at [274, 101] on div "[PERSON_NAME] SketchUp" at bounding box center [263, 98] width 75 height 7
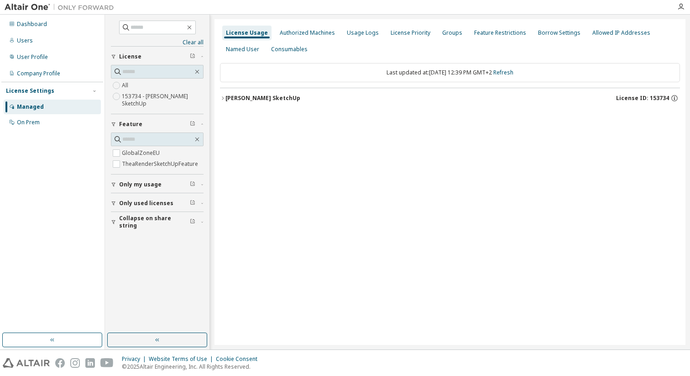
click at [274, 100] on div "[PERSON_NAME] SketchUp" at bounding box center [263, 98] width 75 height 7
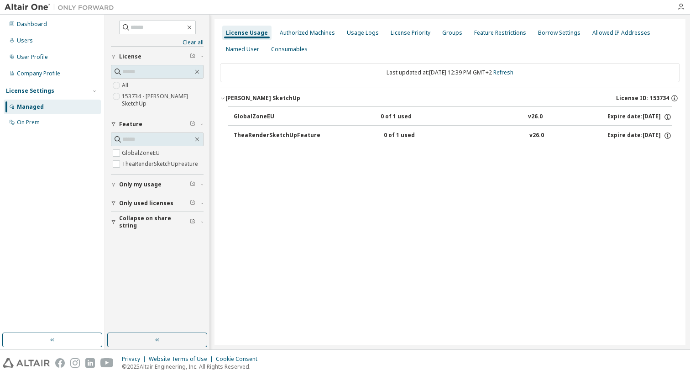
click at [401, 116] on div "0 of 1 used" at bounding box center [422, 117] width 82 height 8
click at [268, 114] on div "GlobalZoneEU" at bounding box center [275, 117] width 82 height 8
drag, startPoint x: 533, startPoint y: 116, endPoint x: 599, endPoint y: 115, distance: 65.3
click at [535, 117] on div "v26.0" at bounding box center [535, 117] width 15 height 8
click at [621, 112] on button "GlobalZoneEU 0 of 1 used v26.0 Expire date: 2026-05-15" at bounding box center [453, 117] width 438 height 20
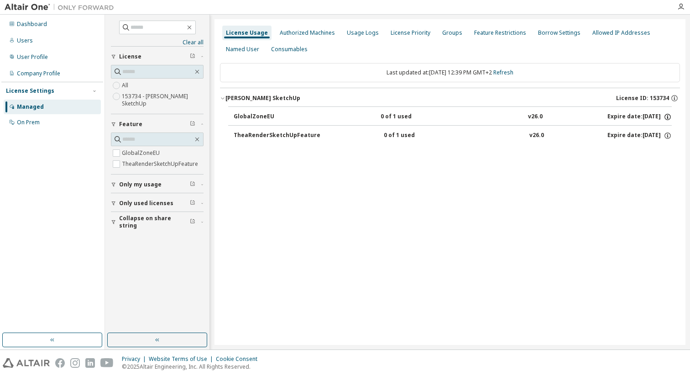
click at [671, 116] on icon "button" at bounding box center [668, 117] width 6 height 6
click at [647, 134] on p "Options: NONE" at bounding box center [645, 133] width 47 height 8
click at [644, 153] on div "Last updated at: Tue 2025-09-30 12:39 PM GMT+2 Refresh Thea Render SketchUp Lic…" at bounding box center [450, 106] width 460 height 97
click at [262, 135] on div "TheaRenderSketchUpFeature" at bounding box center [277, 136] width 87 height 8
click at [240, 52] on div "Named User" at bounding box center [242, 49] width 33 height 7
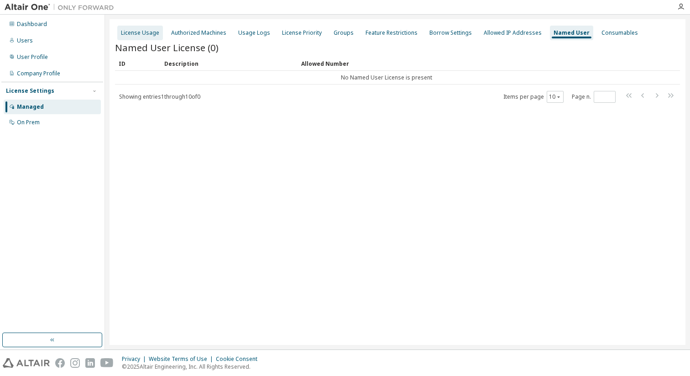
click at [148, 32] on div "License Usage" at bounding box center [140, 32] width 38 height 7
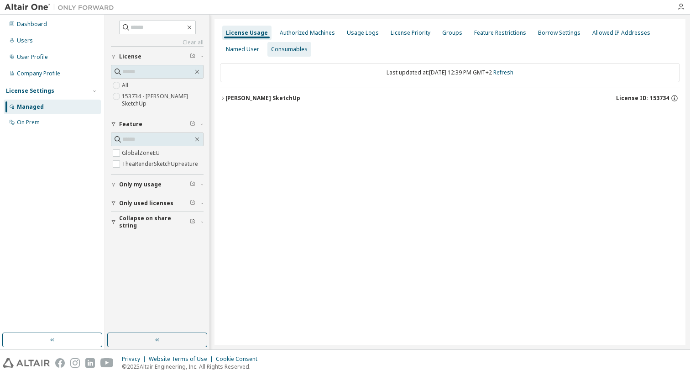
click at [297, 50] on div "Consumables" at bounding box center [289, 49] width 37 height 7
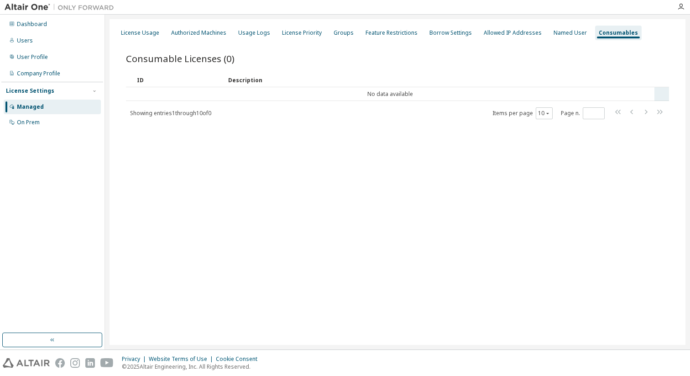
drag, startPoint x: 186, startPoint y: 114, endPoint x: 180, endPoint y: 97, distance: 17.5
click at [186, 114] on span "Showing entries 1 through 10 of 0" at bounding box center [170, 113] width 81 height 8
click at [185, 92] on td "No data available" at bounding box center [390, 94] width 529 height 14
click at [603, 36] on div "Consumables" at bounding box center [619, 33] width 47 height 15
click at [554, 36] on div "Named User" at bounding box center [570, 32] width 33 height 7
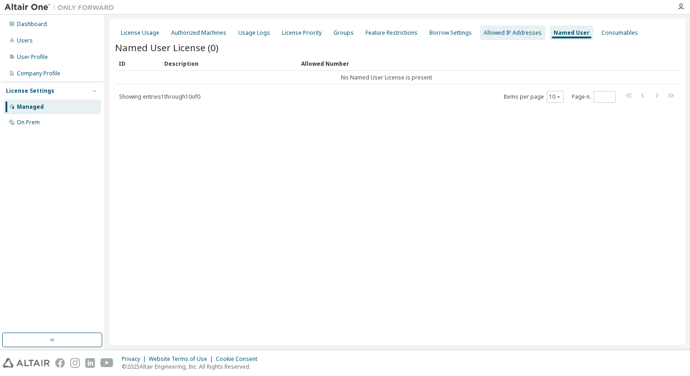
click at [520, 31] on div "Allowed IP Addresses" at bounding box center [513, 32] width 58 height 7
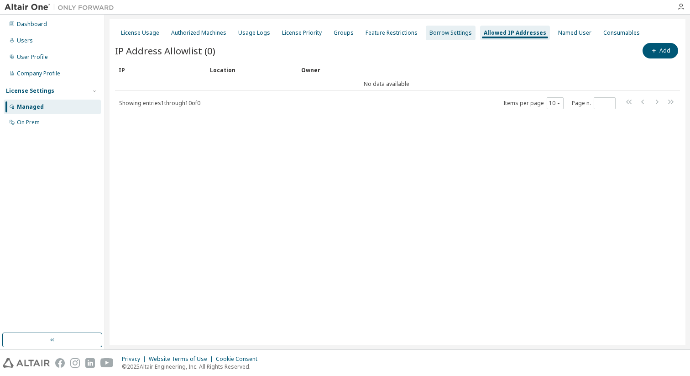
click at [439, 37] on div "Borrow Settings" at bounding box center [451, 33] width 50 height 15
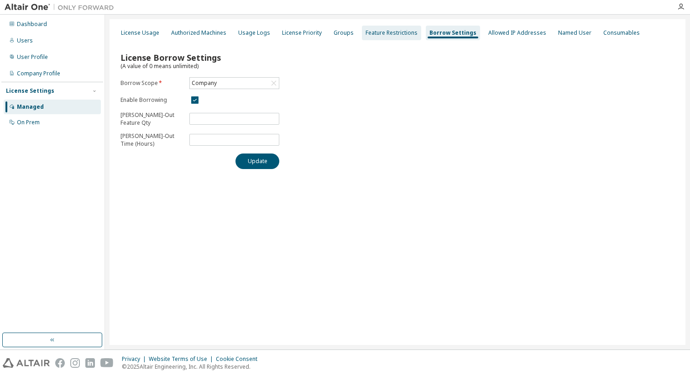
click at [386, 32] on div "Feature Restrictions" at bounding box center [392, 32] width 52 height 7
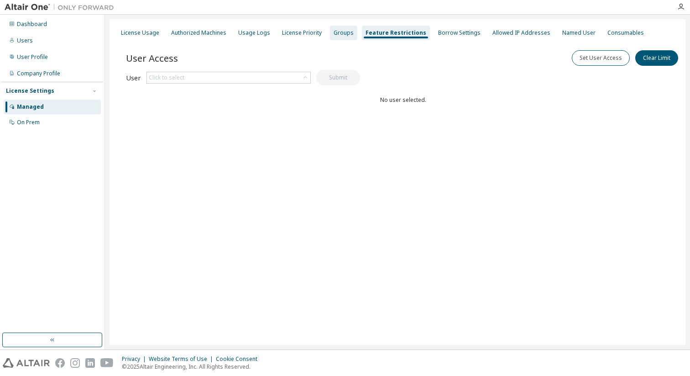
click at [334, 34] on div "Groups" at bounding box center [344, 32] width 20 height 7
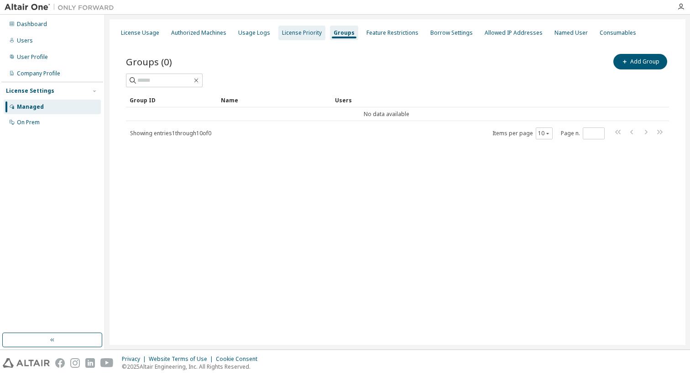
click at [297, 32] on div "License Priority" at bounding box center [302, 32] width 40 height 7
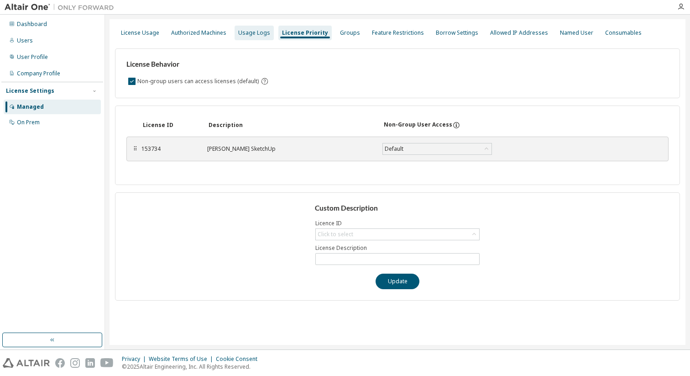
click at [247, 33] on div "Usage Logs" at bounding box center [254, 32] width 32 height 7
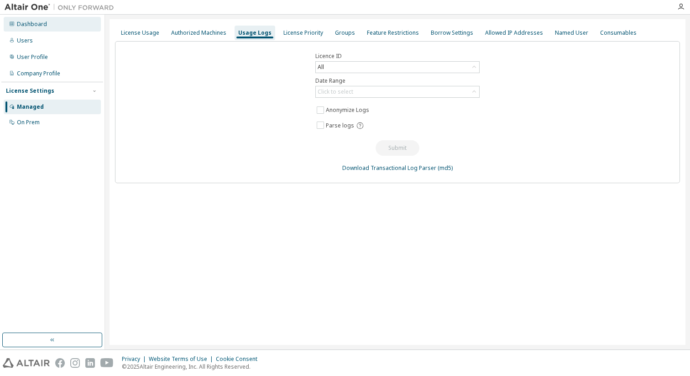
click at [42, 23] on div "Dashboard" at bounding box center [32, 24] width 30 height 7
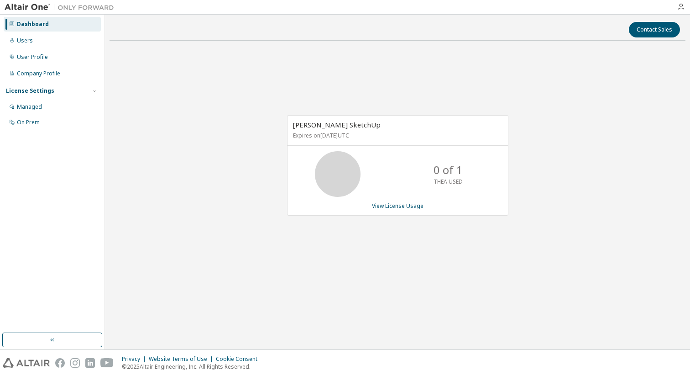
drag, startPoint x: 322, startPoint y: 169, endPoint x: 328, endPoint y: 167, distance: 6.5
click at [327, 169] on icon at bounding box center [338, 174] width 23 height 23
click at [435, 174] on p "0 of 1" at bounding box center [448, 170] width 29 height 16
click at [401, 205] on link "View License Usage" at bounding box center [398, 206] width 52 height 8
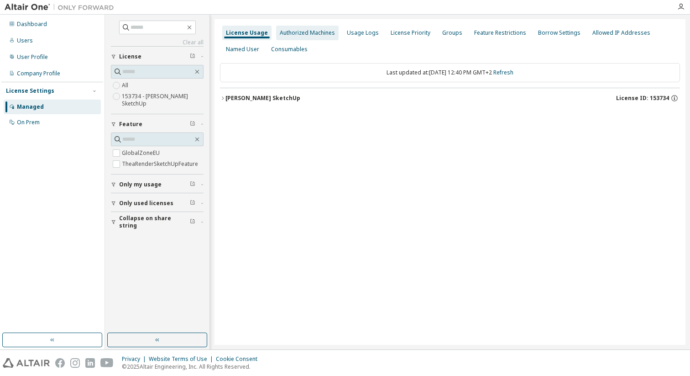
click at [316, 30] on div "Authorized Machines" at bounding box center [307, 32] width 55 height 7
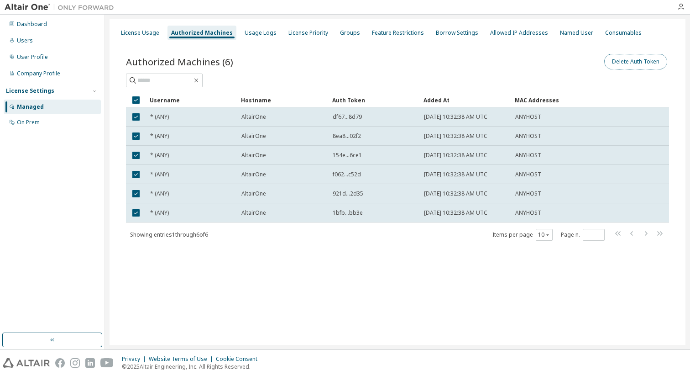
click at [641, 63] on button "Delete Auth Token" at bounding box center [636, 62] width 63 height 16
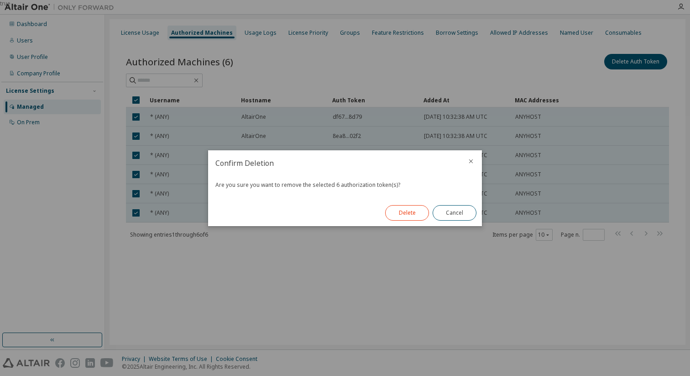
click at [420, 213] on button "Delete" at bounding box center [407, 213] width 44 height 16
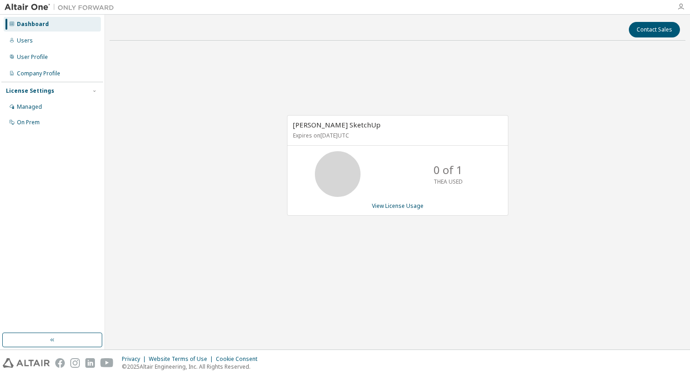
click at [684, 7] on icon "button" at bounding box center [681, 6] width 7 height 7
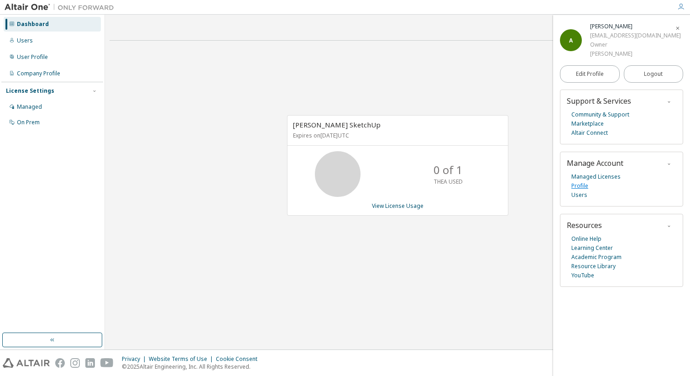
click at [584, 186] on link "Profile" at bounding box center [580, 185] width 17 height 9
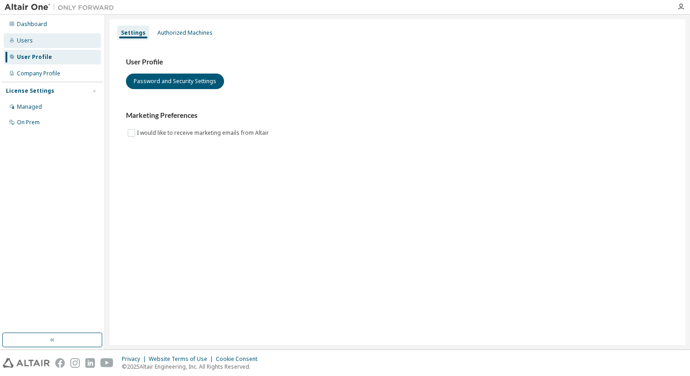
click at [21, 40] on div "Users" at bounding box center [25, 40] width 16 height 7
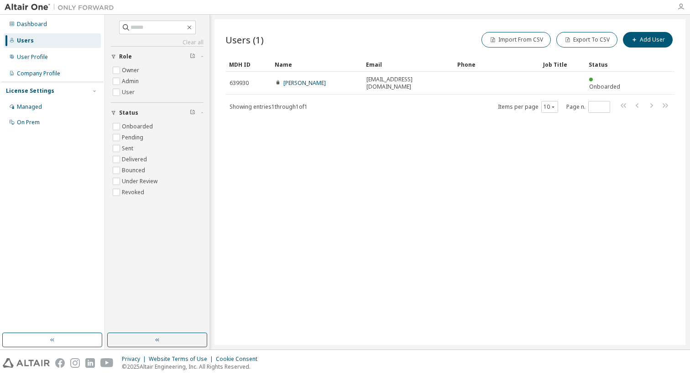
click at [684, 7] on icon "button" at bounding box center [681, 6] width 7 height 7
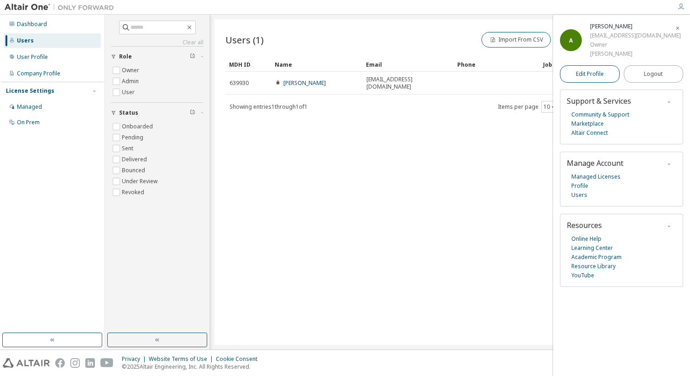
click at [597, 74] on span "Edit Profile" at bounding box center [590, 73] width 28 height 7
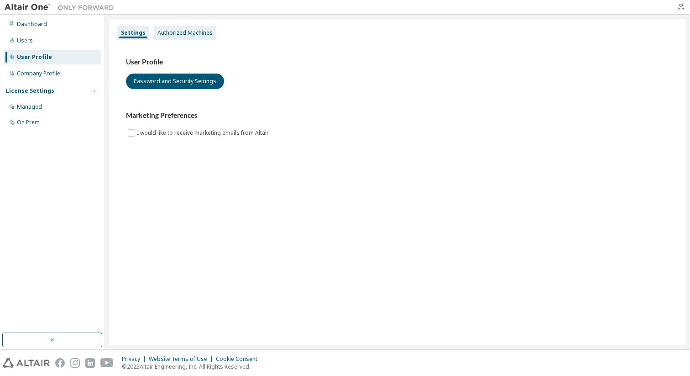
click at [208, 30] on div "Authorized Machines" at bounding box center [185, 32] width 55 height 7
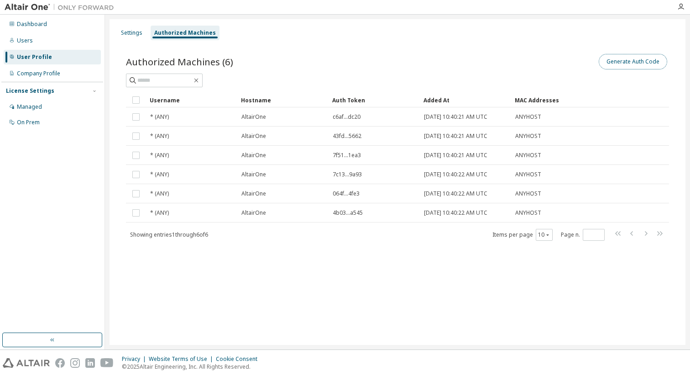
click at [652, 62] on button "Generate Auth Code" at bounding box center [633, 62] width 69 height 16
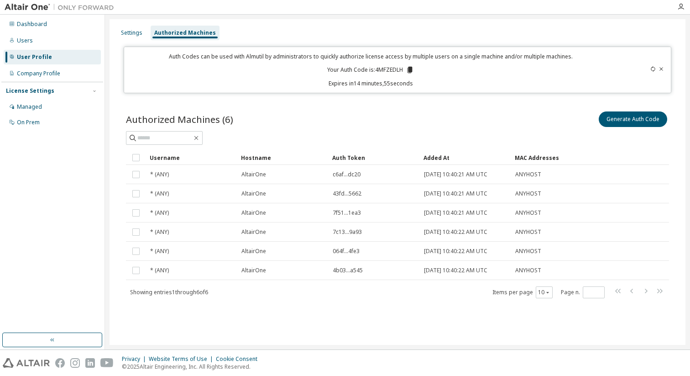
click at [386, 67] on p "Your Auth Code is: 4MFZEDLH" at bounding box center [370, 70] width 87 height 8
click at [411, 70] on icon at bounding box center [410, 70] width 5 height 6
click at [367, 106] on div "Authorized Machines (6) Generate Auth Code Clear Load Save Save As Field Operat…" at bounding box center [397, 211] width 565 height 224
click at [33, 107] on div "Managed" at bounding box center [29, 106] width 25 height 7
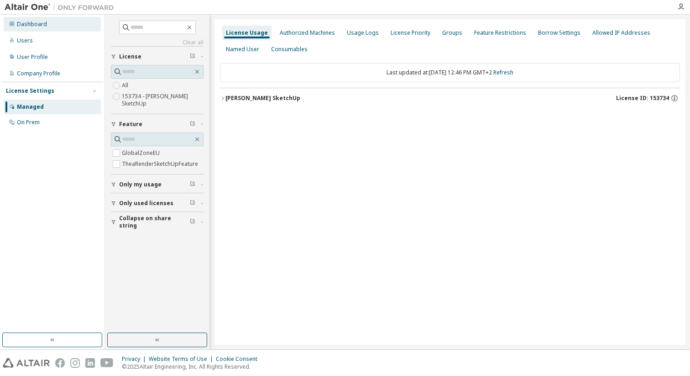
click at [42, 26] on div "Dashboard" at bounding box center [32, 24] width 30 height 7
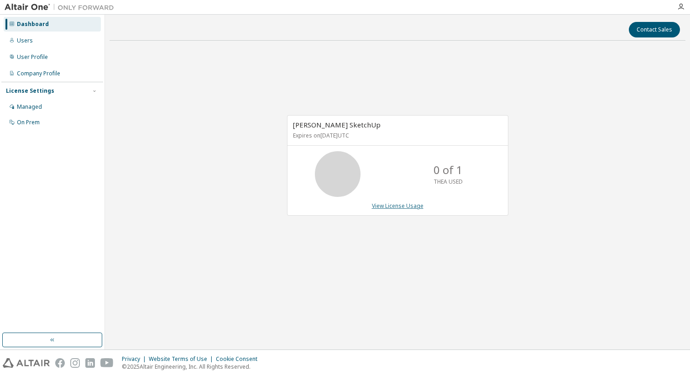
click at [395, 207] on link "View License Usage" at bounding box center [398, 206] width 52 height 8
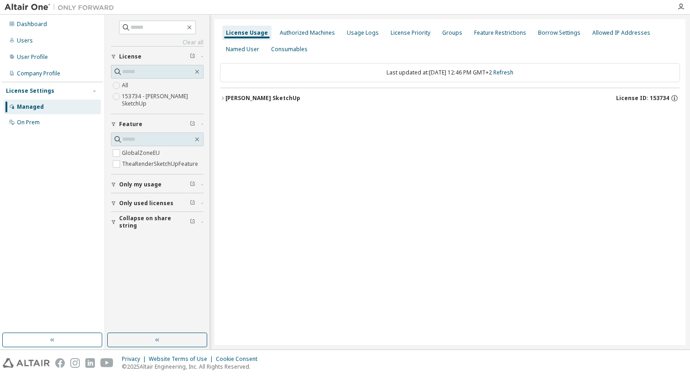
click at [28, 109] on div "Managed" at bounding box center [30, 106] width 27 height 7
click at [57, 73] on div "Company Profile" at bounding box center [38, 73] width 43 height 7
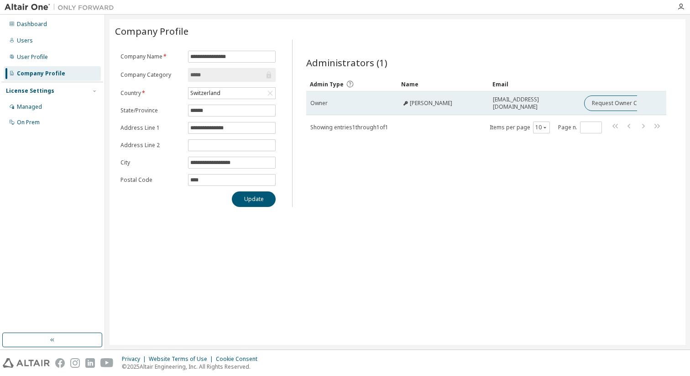
click at [434, 104] on span "Adriana Kohutova" at bounding box center [431, 103] width 42 height 7
click at [406, 103] on icon at bounding box center [406, 103] width 5 height 5
click at [507, 105] on span "a.kohutova.11@gmail.com" at bounding box center [534, 103] width 83 height 15
click at [617, 104] on button "Request Owner Change" at bounding box center [623, 103] width 77 height 16
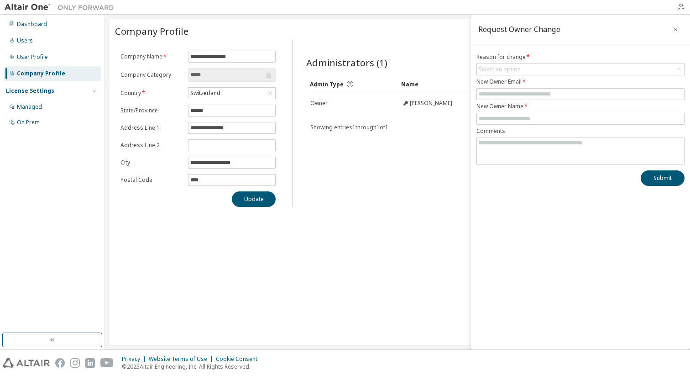
drag, startPoint x: 675, startPoint y: 28, endPoint x: 593, endPoint y: 59, distance: 87.4
click at [675, 28] on icon "button" at bounding box center [676, 29] width 4 height 4
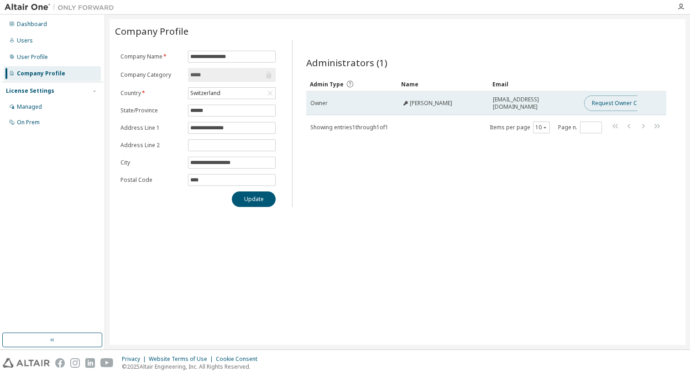
click at [609, 104] on button "Request Owner Change" at bounding box center [623, 103] width 77 height 16
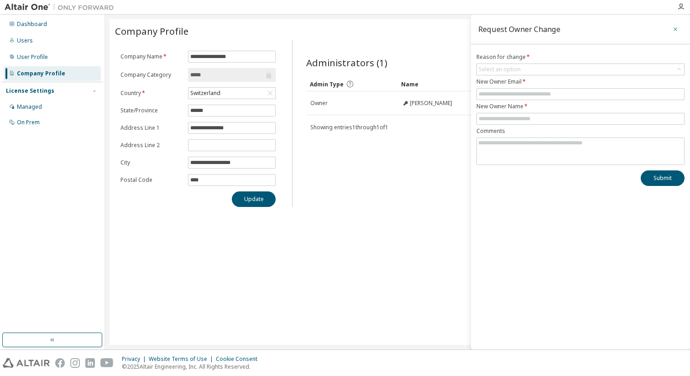
click at [677, 29] on icon "button" at bounding box center [676, 29] width 6 height 7
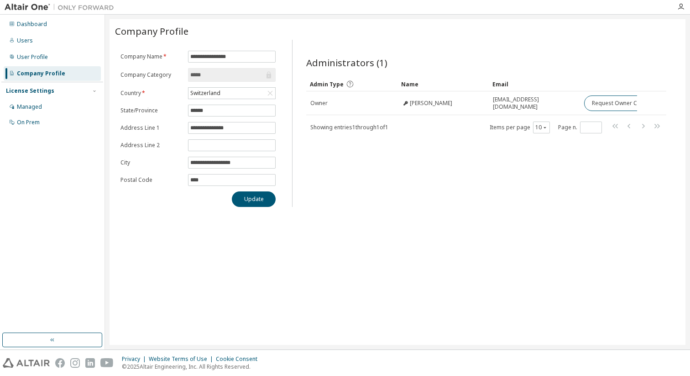
click at [257, 76] on input "*****" at bounding box center [227, 74] width 74 height 9
click at [274, 74] on span "*****" at bounding box center [232, 75] width 88 height 14
click at [44, 59] on div "User Profile" at bounding box center [32, 56] width 31 height 7
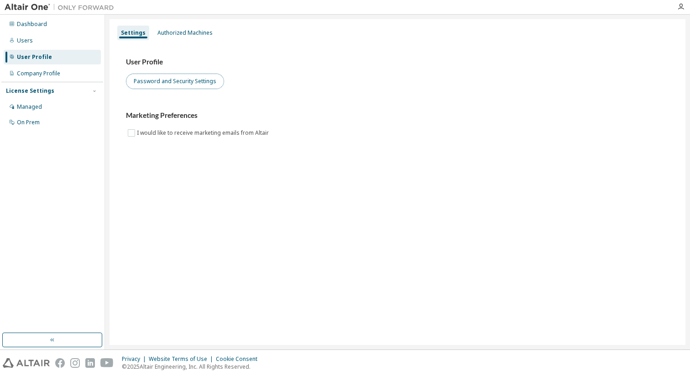
click at [198, 78] on button "Password and Security Settings" at bounding box center [175, 82] width 98 height 16
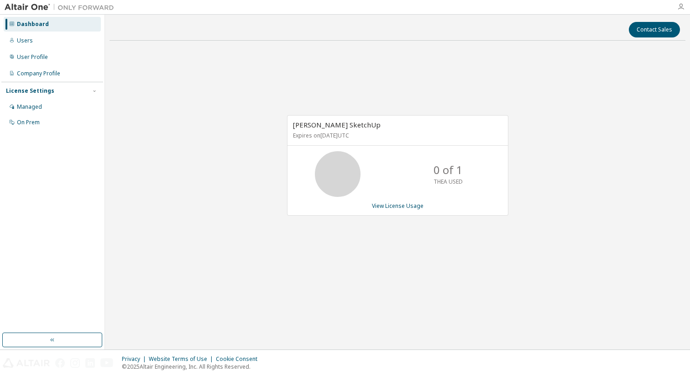
click at [678, 5] on icon "button" at bounding box center [681, 6] width 7 height 7
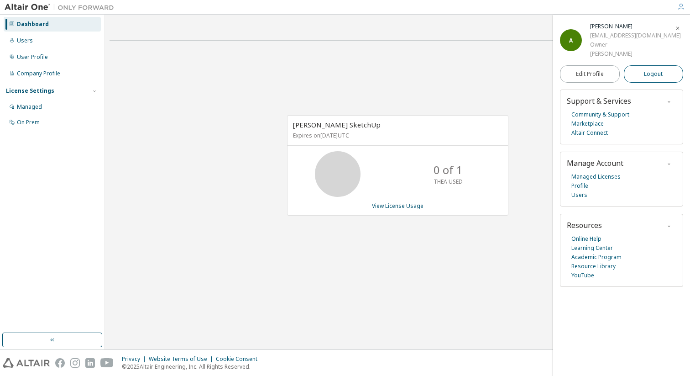
click at [656, 74] on span "Logout" at bounding box center [653, 73] width 19 height 9
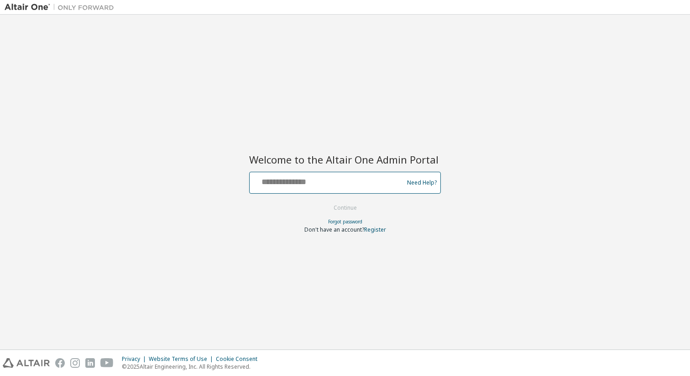
click at [328, 179] on input "text" at bounding box center [327, 180] width 149 height 13
type input "**********"
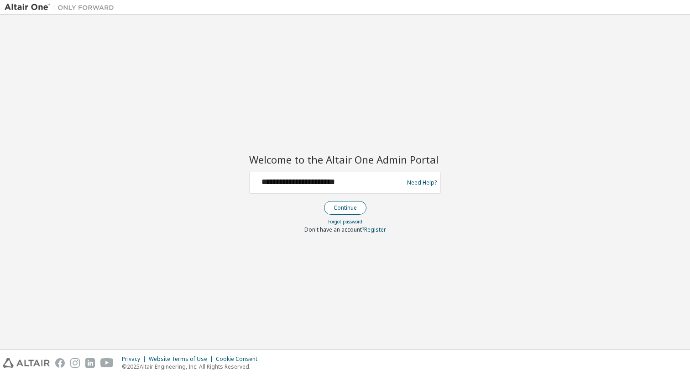
click at [343, 207] on button "Continue" at bounding box center [345, 208] width 42 height 14
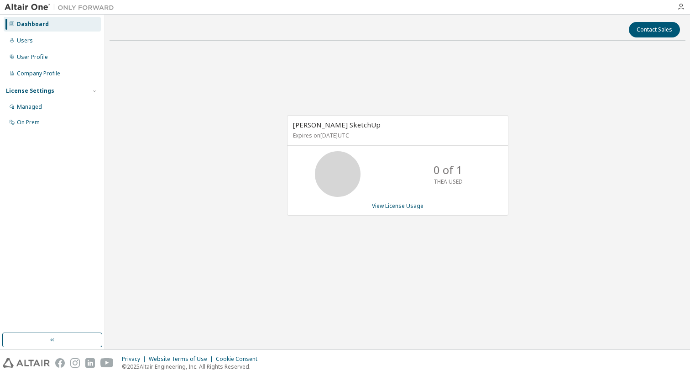
click at [35, 26] on div "Dashboard" at bounding box center [33, 24] width 32 height 7
click at [24, 40] on div "Users" at bounding box center [25, 40] width 16 height 7
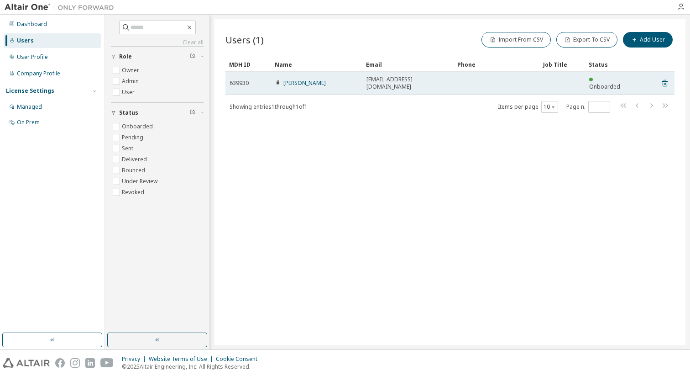
click at [614, 83] on span "Onboarded" at bounding box center [605, 87] width 31 height 8
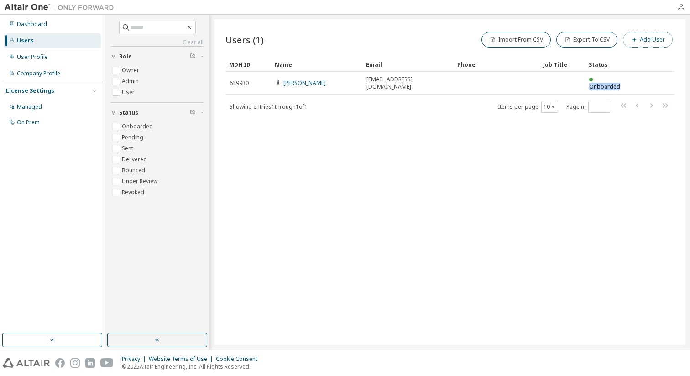
click at [655, 42] on button "Add User" at bounding box center [648, 40] width 50 height 16
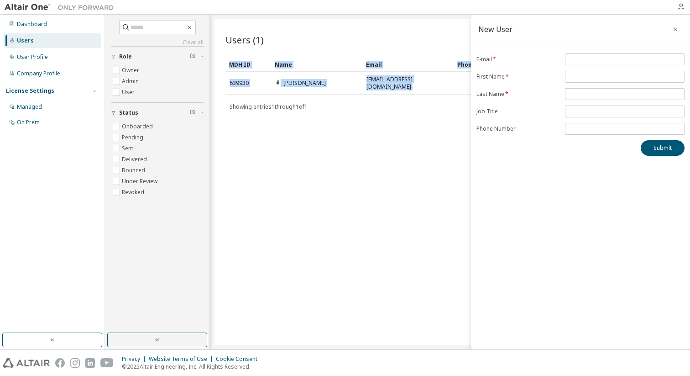
click at [676, 29] on icon "button" at bounding box center [676, 29] width 6 height 7
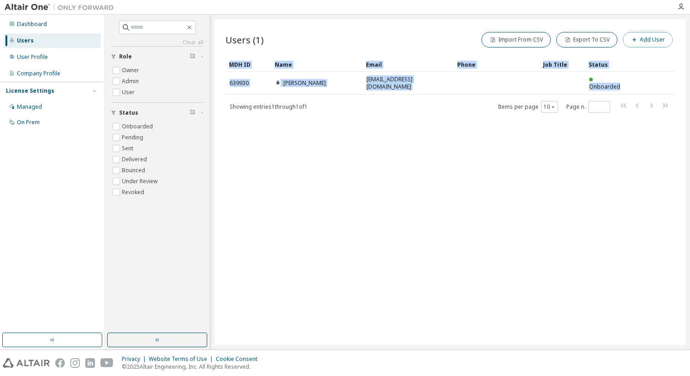
click at [642, 42] on button "Add User" at bounding box center [648, 40] width 50 height 16
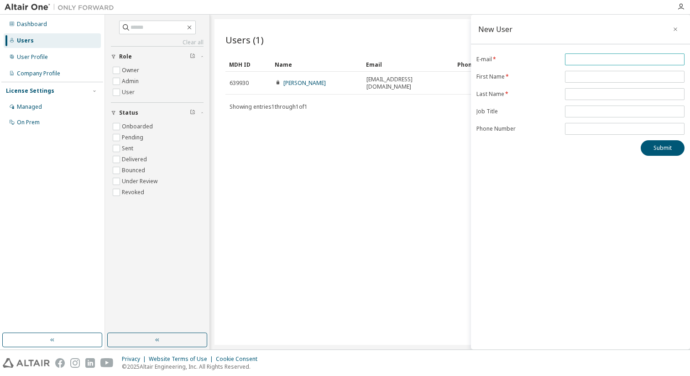
click at [582, 56] on input "email" at bounding box center [625, 59] width 115 height 7
type input "**********"
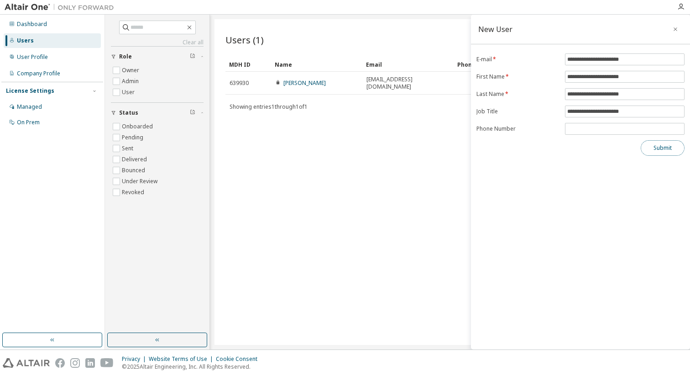
click at [666, 147] on button "Submit" at bounding box center [663, 148] width 44 height 16
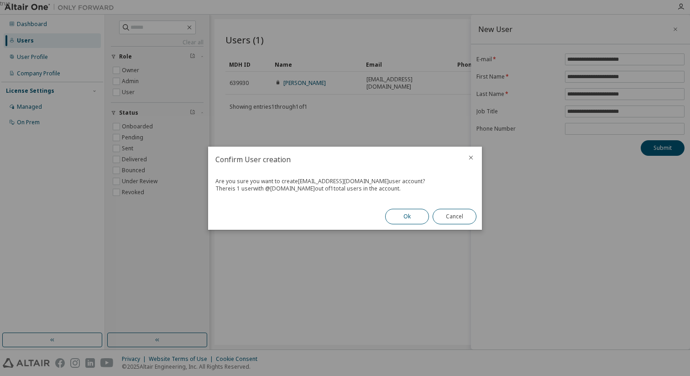
click at [407, 219] on button "Ok" at bounding box center [407, 217] width 44 height 16
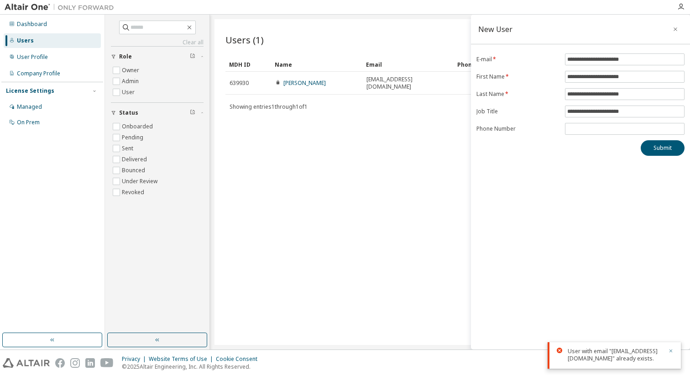
click at [672, 348] on icon "button" at bounding box center [671, 350] width 5 height 5
click at [682, 30] on button "button" at bounding box center [676, 29] width 15 height 15
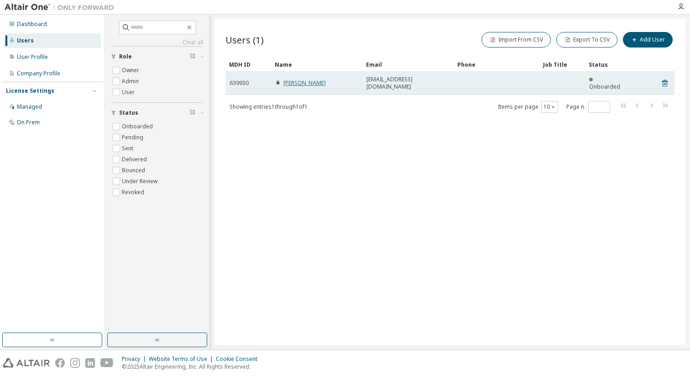
click at [305, 80] on link "[PERSON_NAME]" at bounding box center [305, 83] width 42 height 8
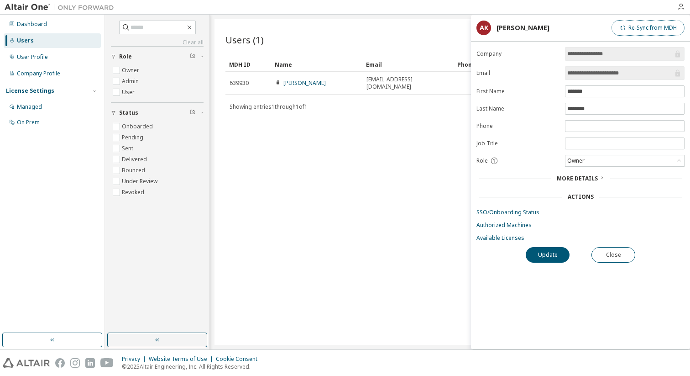
click at [653, 29] on button "Re-Sync from MDH" at bounding box center [648, 28] width 73 height 16
click at [548, 255] on button "Update" at bounding box center [548, 255] width 44 height 16
click at [597, 179] on div "More Details" at bounding box center [581, 178] width 48 height 7
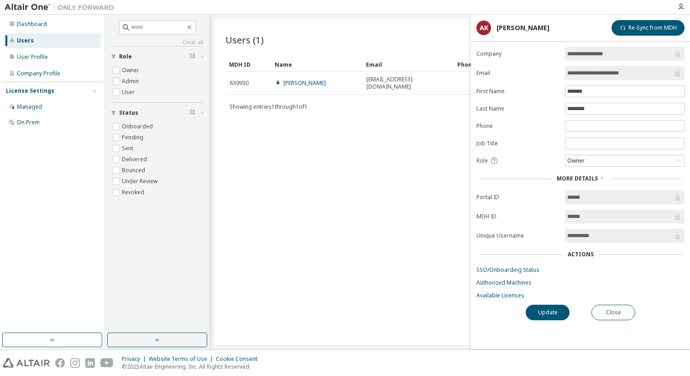
click at [413, 182] on div "Users (1) Import From CSV Export To CSV Add User Clear Load Save Save As Field …" at bounding box center [450, 182] width 471 height 326
click at [511, 29] on div "[PERSON_NAME]" at bounding box center [523, 27] width 53 height 7
click at [618, 311] on button "Close" at bounding box center [614, 313] width 44 height 16
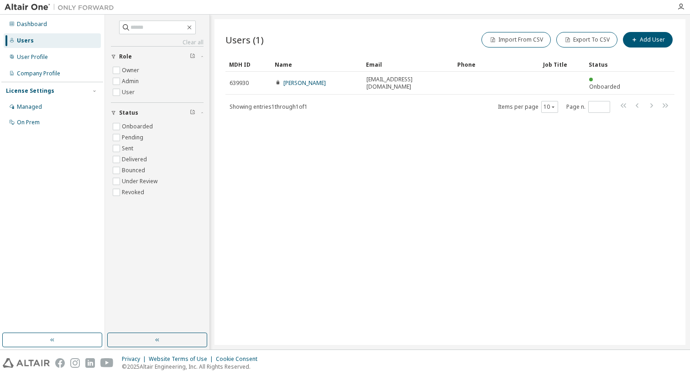
click at [632, 169] on div "Users (1) Import From CSV Export To CSV Add User Clear Load Save Save As Field …" at bounding box center [450, 182] width 471 height 326
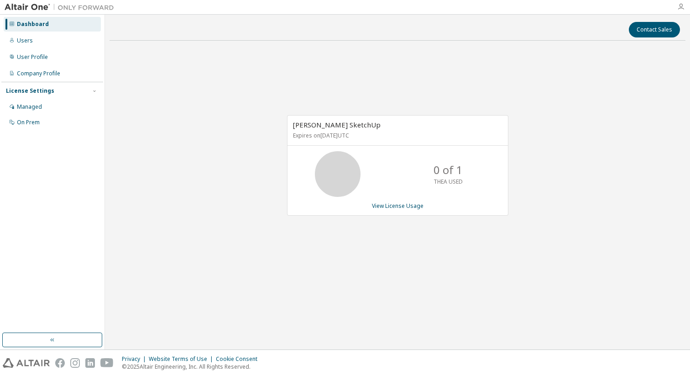
click at [682, 7] on icon "button" at bounding box center [681, 6] width 7 height 7
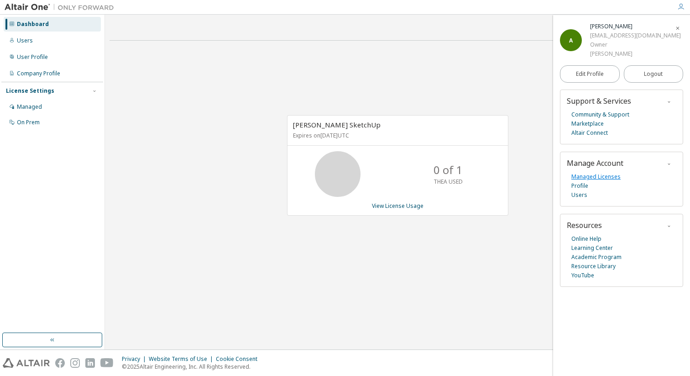
click at [585, 178] on link "Managed Licenses" at bounding box center [596, 176] width 49 height 9
click at [578, 41] on div "A" at bounding box center [571, 40] width 22 height 22
click at [579, 40] on div "A" at bounding box center [571, 40] width 22 height 22
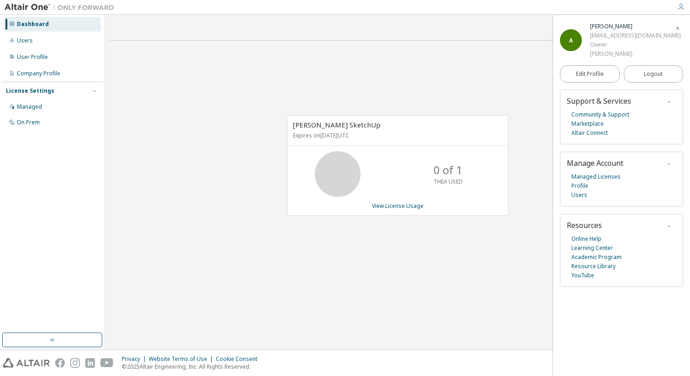
click at [619, 27] on div "[PERSON_NAME]" at bounding box center [635, 26] width 91 height 9
click at [620, 26] on div "[PERSON_NAME]" at bounding box center [635, 26] width 91 height 9
drag, startPoint x: 618, startPoint y: 33, endPoint x: 624, endPoint y: 50, distance: 17.8
click at [618, 37] on div "[PERSON_NAME] [EMAIL_ADDRESS][DOMAIN_NAME] Owner [PERSON_NAME]" at bounding box center [635, 40] width 91 height 37
click at [623, 53] on div "[PERSON_NAME]" at bounding box center [635, 53] width 91 height 9
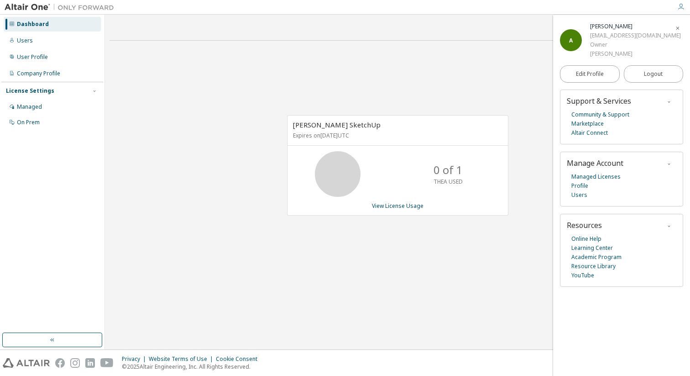
click at [333, 182] on icon at bounding box center [338, 174] width 23 height 23
drag, startPoint x: 334, startPoint y: 178, endPoint x: 325, endPoint y: 185, distance: 11.4
click at [331, 182] on icon at bounding box center [338, 174] width 23 height 23
click at [327, 185] on icon at bounding box center [338, 174] width 23 height 23
click at [569, 41] on div "A" at bounding box center [571, 40] width 22 height 22
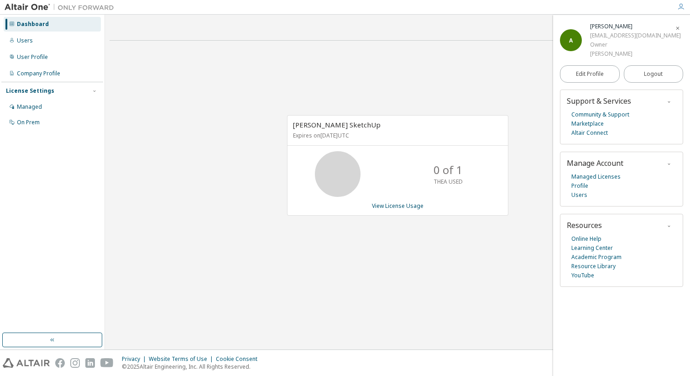
drag, startPoint x: 590, startPoint y: 29, endPoint x: 627, endPoint y: 28, distance: 37.0
click at [590, 29] on div "A Adriana Kohutova a.kohutova.11@gmail.com Owner Adriana Kohutova" at bounding box center [621, 40] width 123 height 37
drag, startPoint x: 627, startPoint y: 28, endPoint x: 633, endPoint y: 32, distance: 7.6
click at [627, 30] on div "Adriana Kohutova" at bounding box center [635, 26] width 91 height 9
drag, startPoint x: 633, startPoint y: 32, endPoint x: 634, endPoint y: 38, distance: 6.0
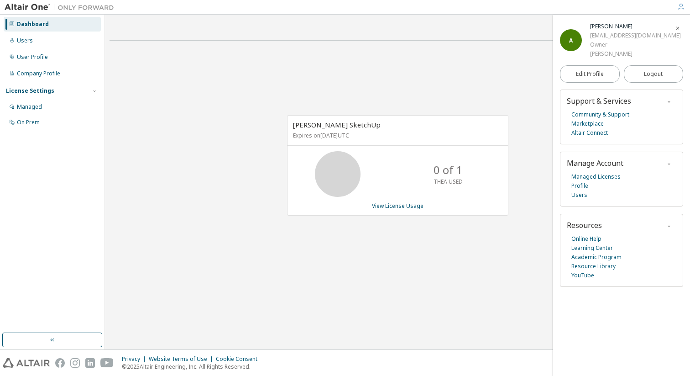
click at [633, 37] on div "a.kohutova.11@gmail.com" at bounding box center [635, 35] width 91 height 9
click at [596, 224] on span "Resources" at bounding box center [584, 225] width 35 height 10
click at [590, 177] on link "Managed Licenses" at bounding box center [596, 176] width 49 height 9
click at [54, 340] on icon "button" at bounding box center [52, 339] width 7 height 7
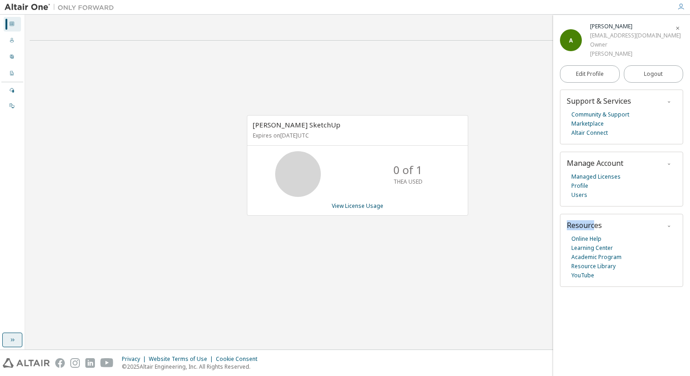
click at [13, 344] on button "button" at bounding box center [12, 339] width 20 height 15
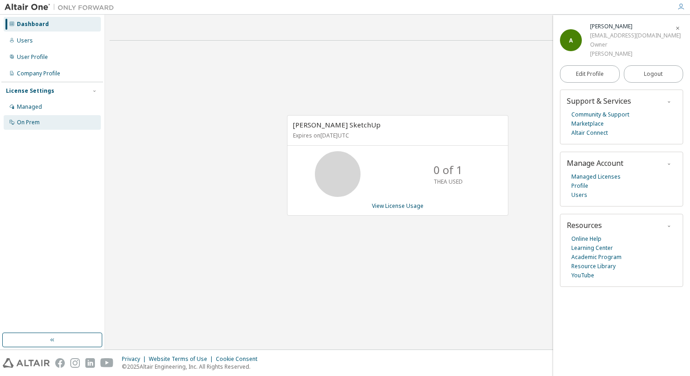
click at [36, 124] on div "On Prem" at bounding box center [28, 122] width 23 height 7
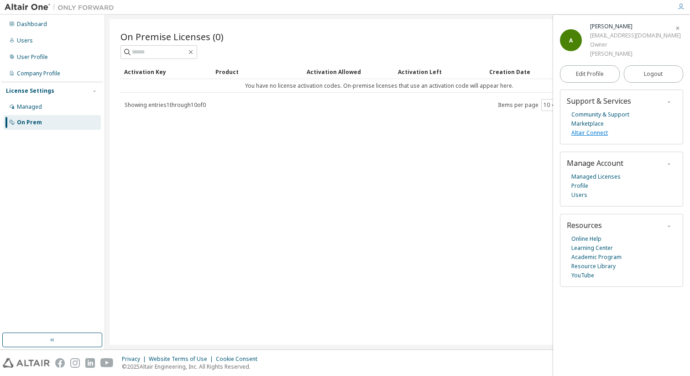
click at [589, 134] on link "Altair Connect" at bounding box center [590, 132] width 37 height 9
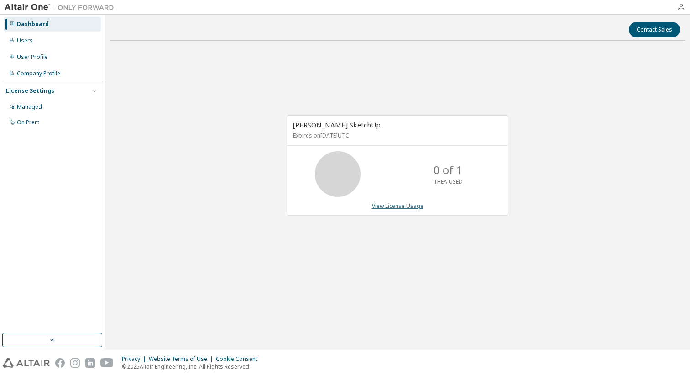
click at [406, 206] on link "View License Usage" at bounding box center [398, 206] width 52 height 8
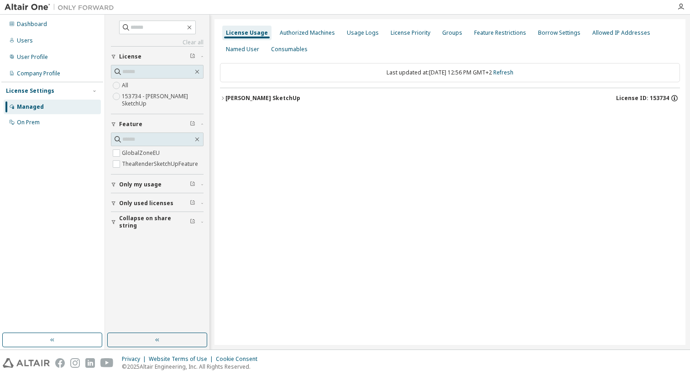
click at [676, 99] on icon "button" at bounding box center [675, 98] width 8 height 8
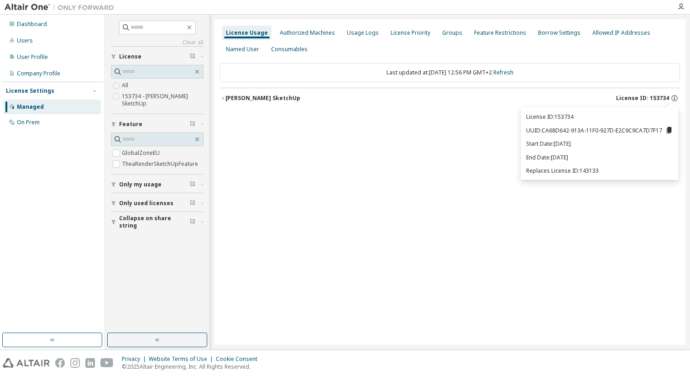
click at [669, 130] on icon at bounding box center [669, 130] width 5 height 6
click at [542, 260] on div "License Usage Authorized Machines Usage Logs License Priority Groups Feature Re…" at bounding box center [450, 182] width 471 height 326
